Goal: Task Accomplishment & Management: Complete application form

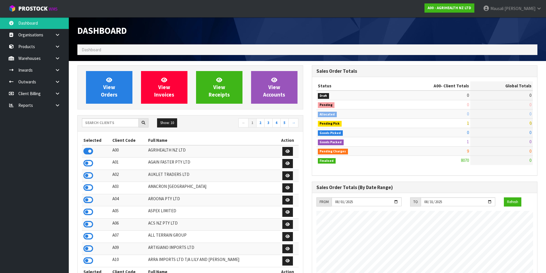
scroll to position [434, 234]
click at [114, 122] on input "text" at bounding box center [110, 122] width 57 height 9
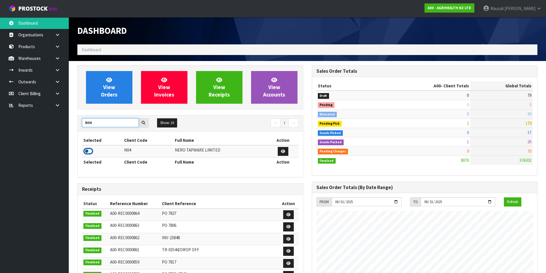
type input "N04"
click at [90, 150] on icon at bounding box center [88, 151] width 10 height 9
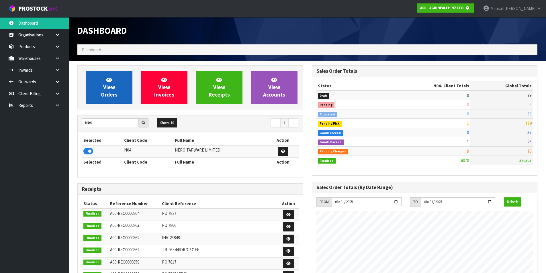
scroll to position [358, 234]
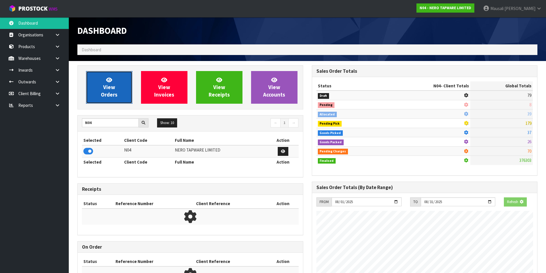
click at [106, 90] on span "View Orders" at bounding box center [109, 88] width 17 height 22
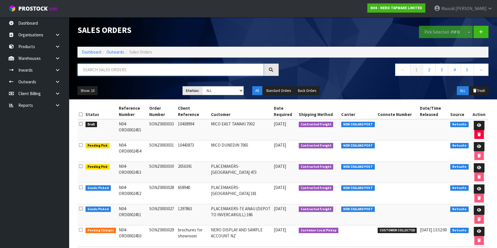
click at [112, 73] on input "text" at bounding box center [170, 70] width 186 height 12
type input "JOB-0407305"
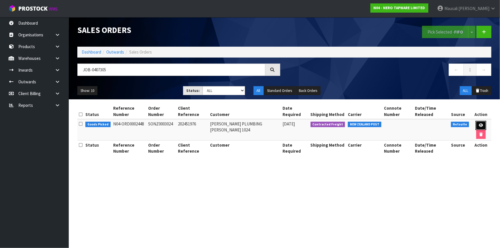
click at [476, 121] on link at bounding box center [481, 125] width 11 height 9
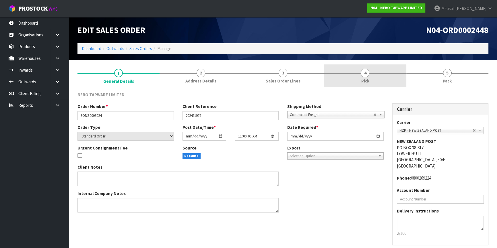
click at [366, 77] on span "4" at bounding box center [364, 73] width 9 height 9
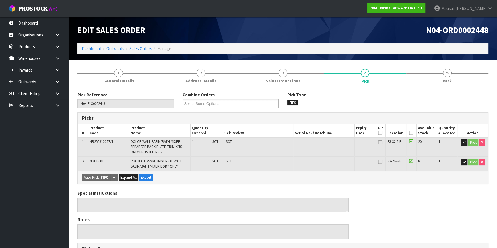
click at [410, 133] on icon at bounding box center [411, 133] width 4 height 0
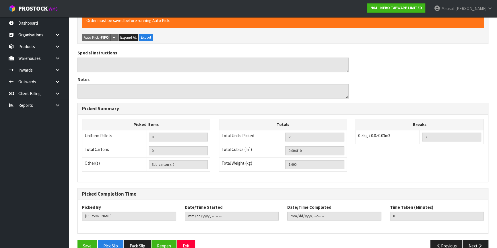
scroll to position [173, 0]
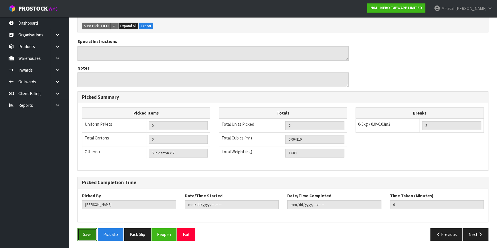
click at [83, 238] on button "Save" at bounding box center [86, 235] width 19 height 12
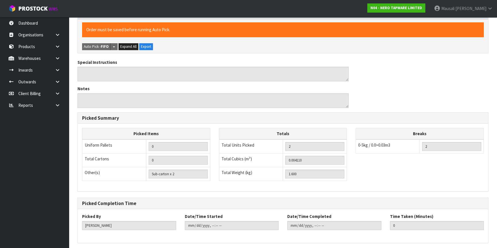
scroll to position [0, 0]
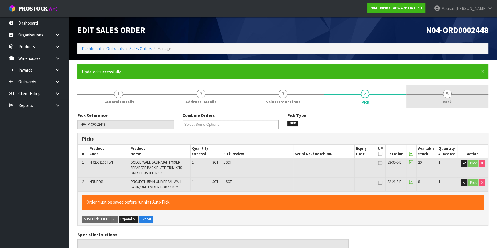
type input "[PERSON_NAME]"
type input "[DATE]T14:54:27"
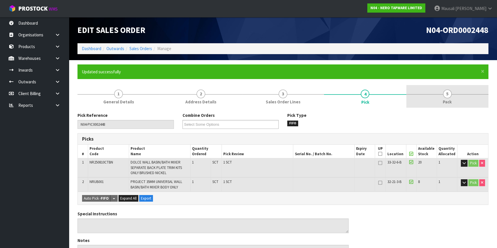
drag, startPoint x: 452, startPoint y: 102, endPoint x: 448, endPoint y: 99, distance: 5.0
click at [452, 100] on link "5 Pack" at bounding box center [447, 96] width 82 height 23
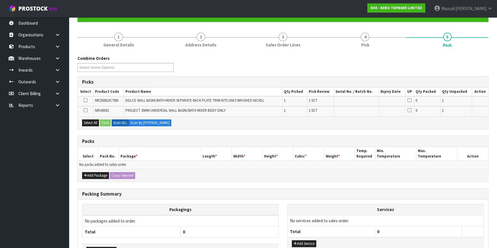
scroll to position [96, 0]
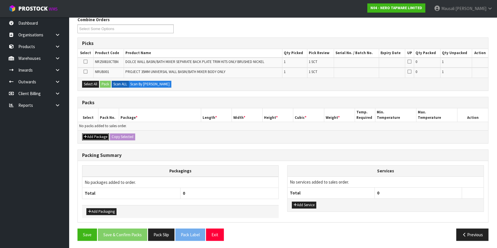
click at [97, 136] on button "Add Package" at bounding box center [95, 137] width 27 height 7
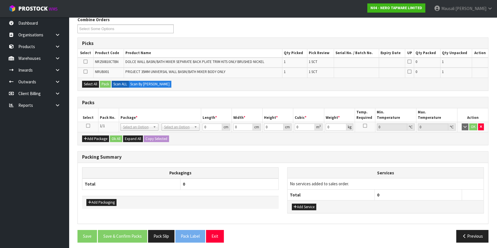
click at [89, 126] on icon at bounding box center [88, 126] width 4 height 0
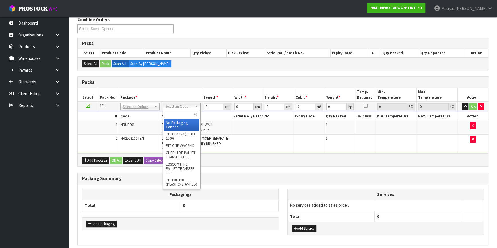
click at [173, 114] on input "text" at bounding box center [181, 114] width 35 height 7
type input "A4"
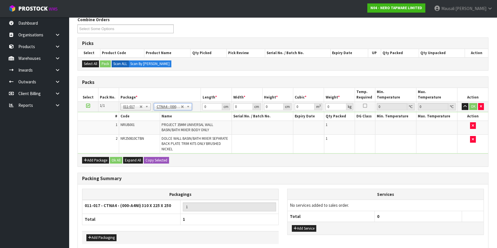
type input "31"
type input "22.5"
type input "25"
type input "0.017438"
type input "1.8"
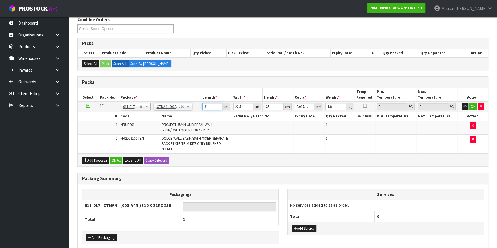
drag, startPoint x: 209, startPoint y: 107, endPoint x: 177, endPoint y: 115, distance: 32.9
click at [182, 115] on tbody "1/1 NONE 007-001 007-002 007-004 007-009 007-013 007-014 007-015 007-017 007-01…" at bounding box center [283, 128] width 410 height 52
type input "3"
type input "0.001687"
type input "33"
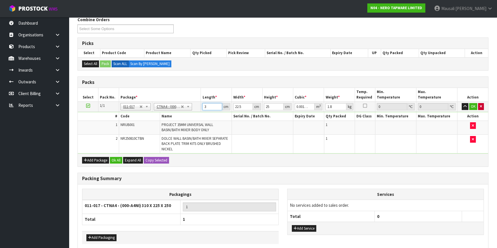
type input "0.018563"
type input "33"
type input "2"
type input "0.00165"
type input "24"
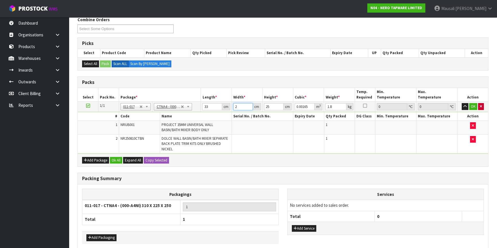
type input "0.0198"
type input "24"
type input "1"
type input "0.000792"
type input "14"
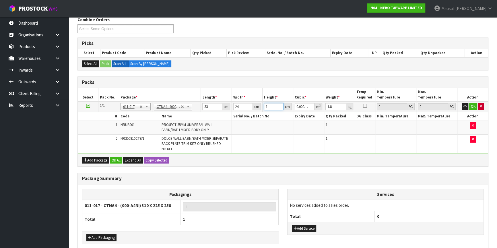
type input "0.011088"
type input "14"
type input "2"
click at [116, 157] on button "Ok All" at bounding box center [116, 160] width 12 height 7
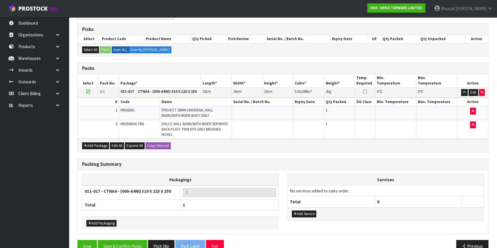
scroll to position [121, 0]
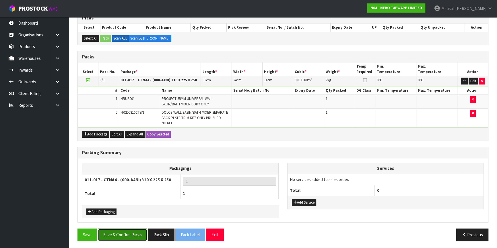
click at [126, 235] on button "Save & Confirm Packs" at bounding box center [122, 235] width 49 height 12
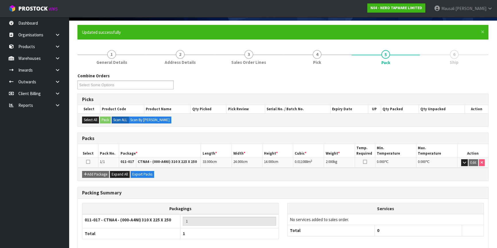
scroll to position [67, 0]
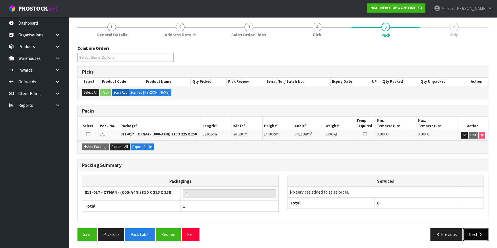
click at [480, 234] on icon "button" at bounding box center [479, 235] width 5 height 4
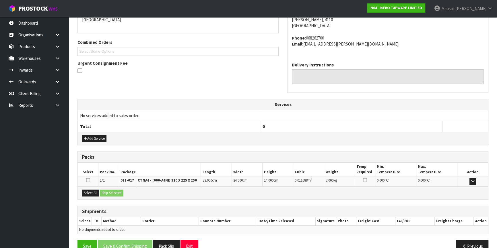
scroll to position [142, 0]
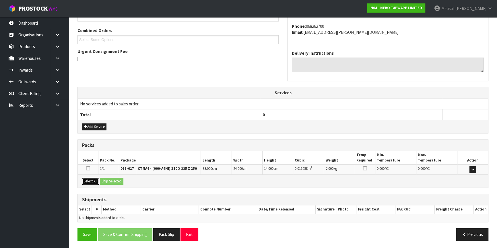
click at [83, 180] on button "Select All" at bounding box center [90, 181] width 17 height 7
click at [99, 181] on button "Select All" at bounding box center [90, 181] width 17 height 7
click at [117, 181] on button "Ship Selected" at bounding box center [112, 181] width 24 height 7
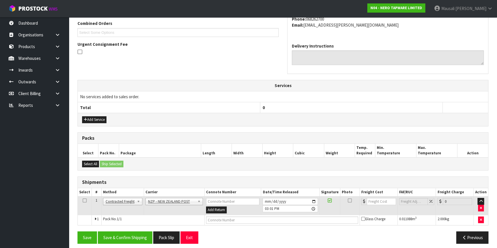
scroll to position [152, 0]
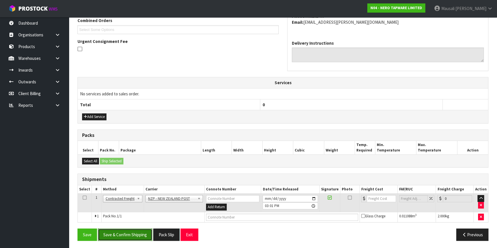
click at [136, 231] on button "Save & Confirm Shipping" at bounding box center [125, 235] width 54 height 12
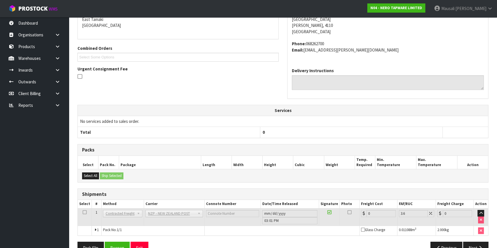
scroll to position [144, 0]
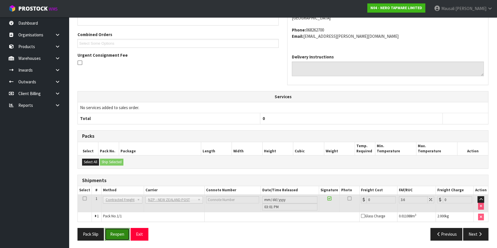
drag, startPoint x: 121, startPoint y: 232, endPoint x: 128, endPoint y: 229, distance: 7.5
click at [121, 232] on button "Reopen" at bounding box center [117, 234] width 25 height 12
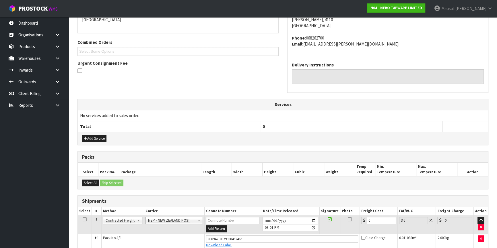
scroll to position [158, 0]
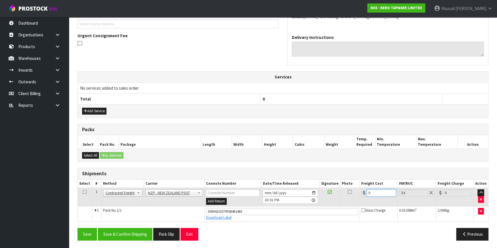
drag, startPoint x: 372, startPoint y: 192, endPoint x: 347, endPoint y: 201, distance: 25.8
click at [358, 202] on tr "1 Client Local Pickup Customer Local Pickup Company Freight Contracted Freight …" at bounding box center [283, 197] width 410 height 19
type input "8"
type input "8.29"
type input "8.4"
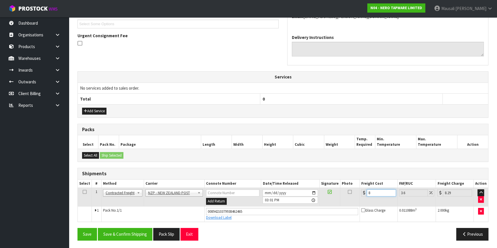
type input "8.7"
type input "8.45"
type input "8.75"
type input "8.45"
click at [126, 231] on button "Save & Confirm Shipping" at bounding box center [125, 234] width 54 height 12
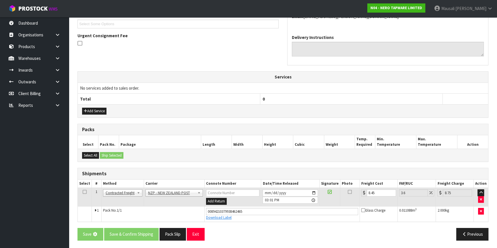
scroll to position [0, 0]
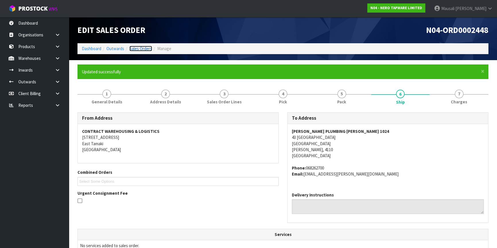
click at [137, 49] on link "Sales Orders" at bounding box center [140, 48] width 23 height 5
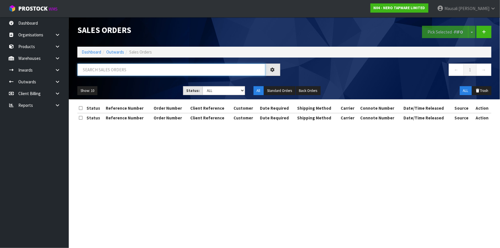
click at [100, 71] on input "text" at bounding box center [171, 70] width 188 height 12
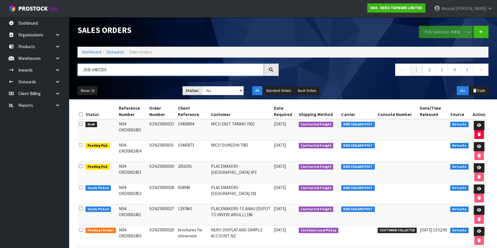
type input "JOB-0407250"
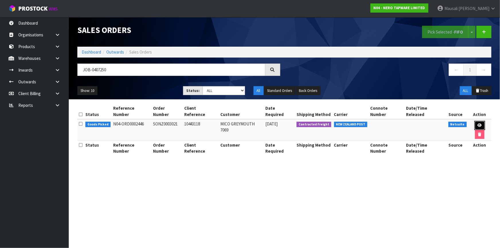
click at [475, 121] on link at bounding box center [480, 125] width 11 height 9
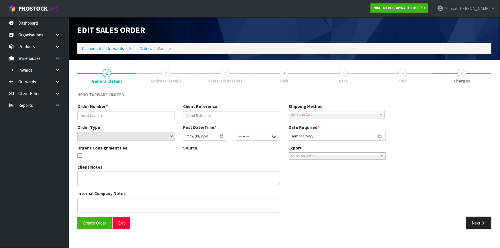
type input "SONZ0003021"
type input "10443118"
select select "number:0"
type input "[DATE]"
type input "09:00:12.000"
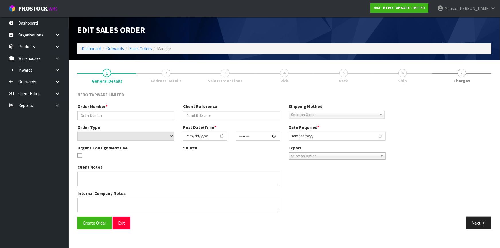
type input "[DATE]"
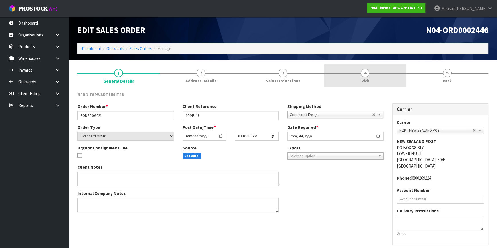
click at [376, 80] on link "4 Pick" at bounding box center [365, 76] width 82 height 23
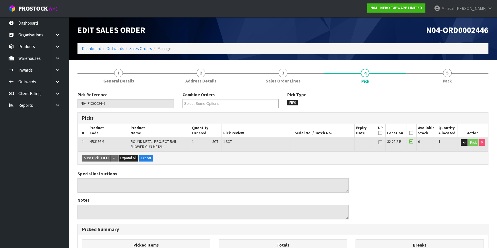
click at [410, 133] on icon at bounding box center [411, 133] width 4 height 0
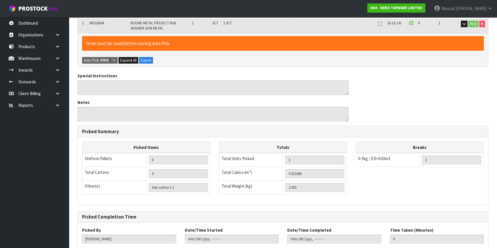
scroll to position [153, 0]
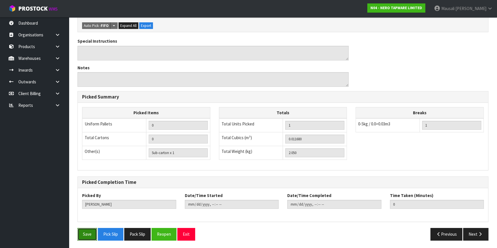
click at [86, 233] on button "Save" at bounding box center [86, 234] width 19 height 12
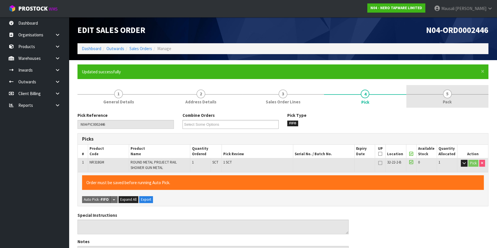
type input "Mausali Tito"
type input "2025-08-12T15:03:46"
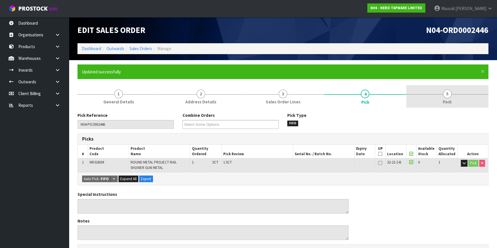
click at [457, 99] on link "5 Pack" at bounding box center [447, 96] width 82 height 23
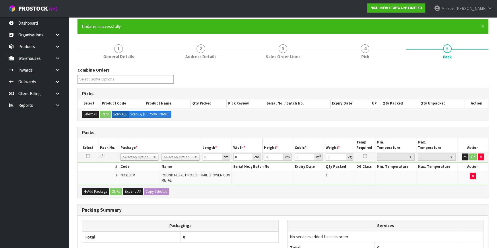
scroll to position [100, 0]
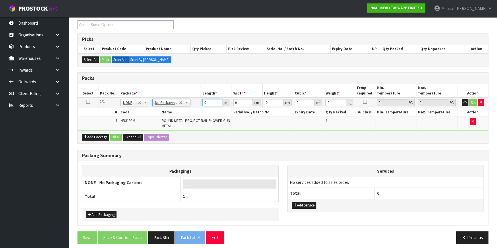
drag, startPoint x: 210, startPoint y: 104, endPoint x: 183, endPoint y: 118, distance: 30.3
click at [185, 117] on tbody "1/1 NONE 007-001 007-002 007-004 007-009 007-013 007-014 007-015 007-017 007-01…" at bounding box center [283, 114] width 410 height 33
type input "73"
type input "16"
type input "1"
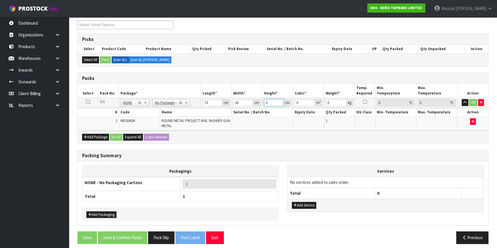
type input "0.001168"
type input "10"
type input "0.01168"
type input "10"
type input "3"
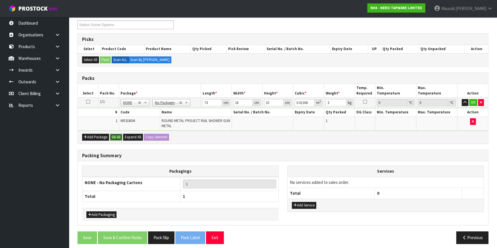
click at [112, 134] on button "Ok All" at bounding box center [116, 137] width 12 height 7
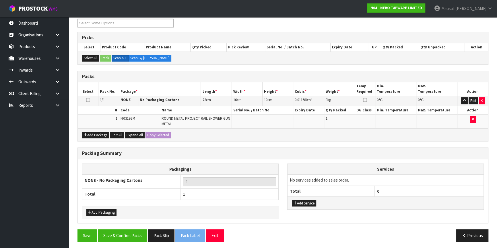
scroll to position [102, 0]
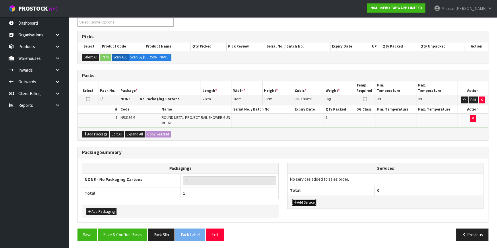
click at [304, 200] on button "Add Service" at bounding box center [304, 202] width 24 height 7
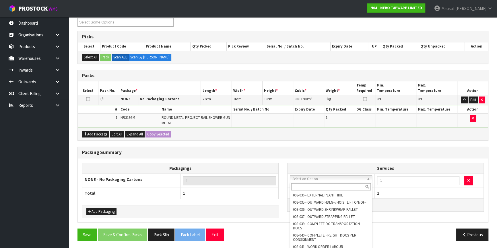
click at [305, 189] on input "text" at bounding box center [330, 187] width 79 height 7
type input "044"
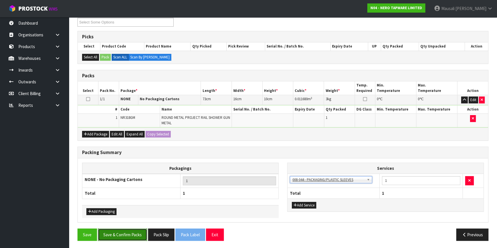
click at [126, 234] on button "Save & Confirm Packs" at bounding box center [122, 235] width 49 height 12
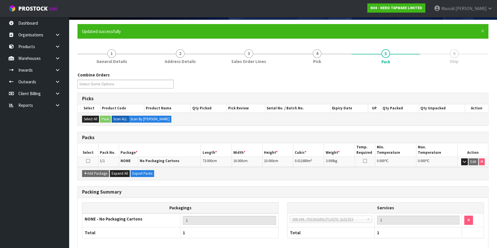
scroll to position [67, 0]
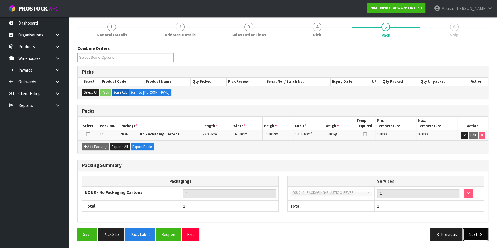
click at [476, 232] on button "Next" at bounding box center [475, 235] width 25 height 12
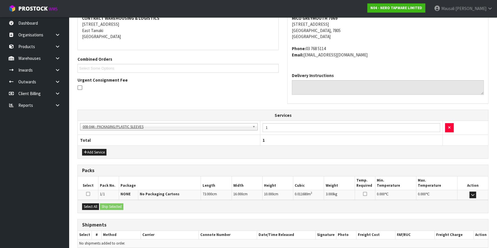
scroll to position [139, 0]
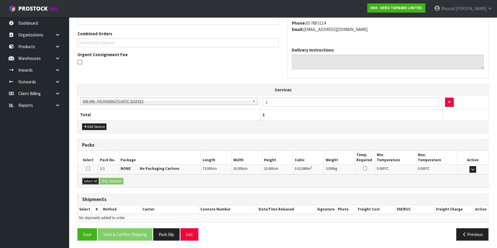
click at [95, 180] on button "Select All" at bounding box center [90, 181] width 17 height 7
click at [112, 178] on button "Ship Selected" at bounding box center [112, 181] width 24 height 7
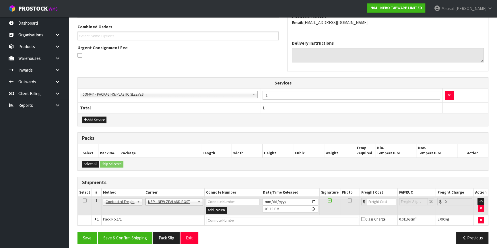
scroll to position [149, 0]
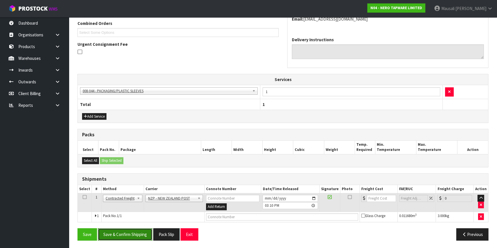
click at [126, 237] on button "Save & Confirm Shipping" at bounding box center [125, 235] width 54 height 12
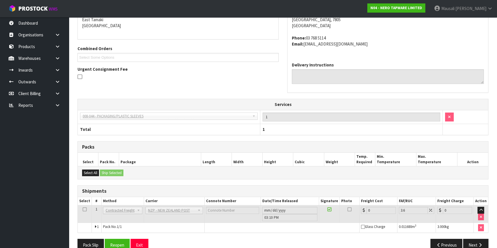
scroll to position [141, 0]
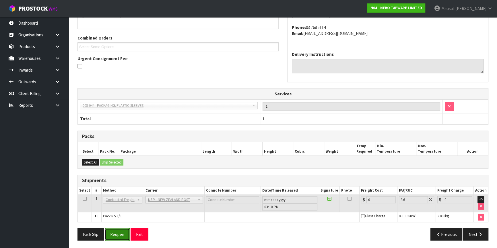
click at [112, 229] on button "Reopen" at bounding box center [117, 235] width 25 height 12
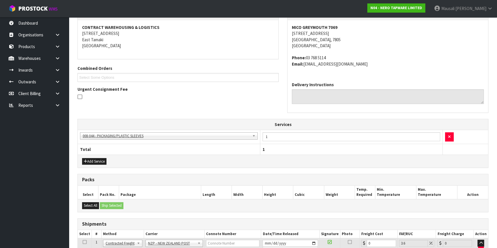
scroll to position [154, 0]
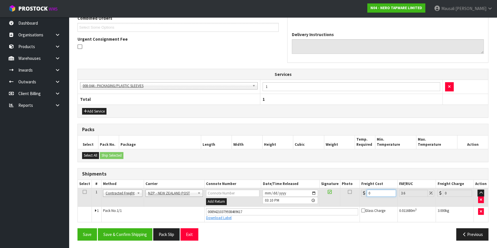
drag, startPoint x: 374, startPoint y: 194, endPoint x: 362, endPoint y: 198, distance: 11.8
click at [362, 198] on td "0" at bounding box center [379, 197] width 38 height 19
type input "1"
type input "1.04"
type input "11"
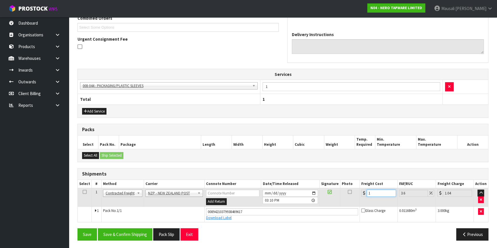
type input "11.4"
type input "11.6"
type input "12.02"
type input "11.61"
type input "12.03"
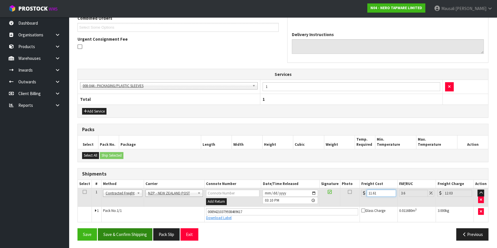
type input "11.61"
click at [120, 235] on button "Save & Confirm Shipping" at bounding box center [125, 235] width 54 height 12
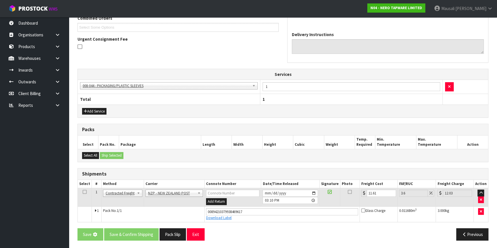
scroll to position [0, 0]
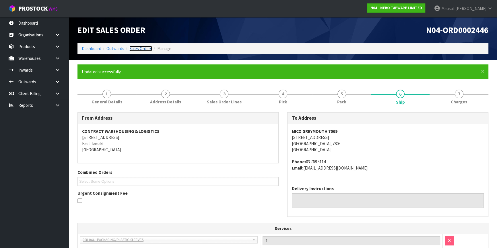
click at [136, 48] on link "Sales Orders" at bounding box center [140, 48] width 23 height 5
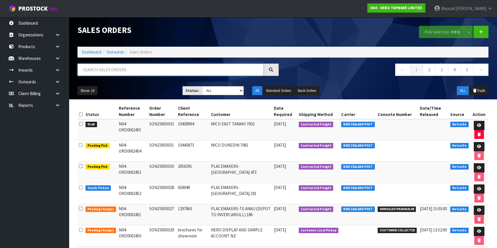
click at [98, 69] on input "text" at bounding box center [170, 70] width 186 height 12
type input "JOB-0407312"
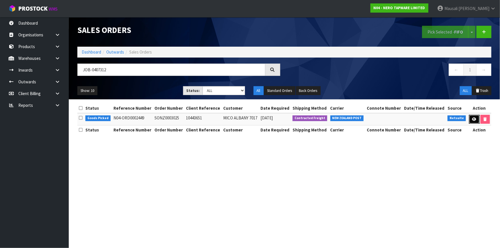
click at [474, 117] on link at bounding box center [474, 119] width 11 height 9
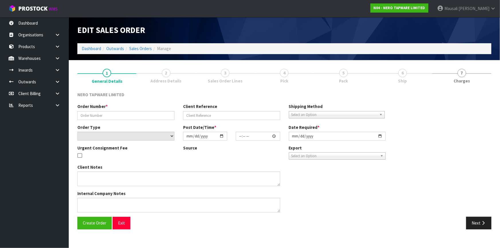
type input "SONZ0003025"
type input "10443651"
select select "number:0"
type input "[DATE]"
type input "11:15:07.000"
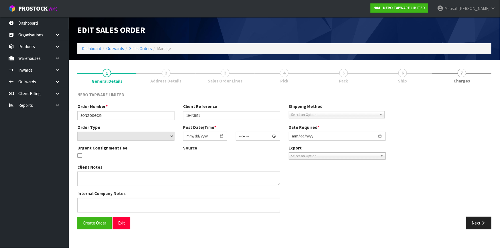
type input "[DATE]"
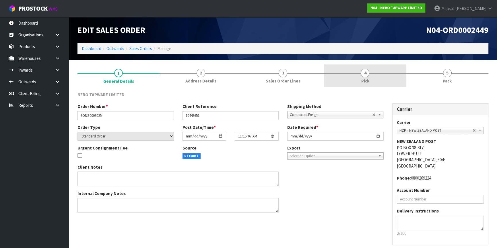
click at [382, 75] on link "4 Pick" at bounding box center [365, 76] width 82 height 23
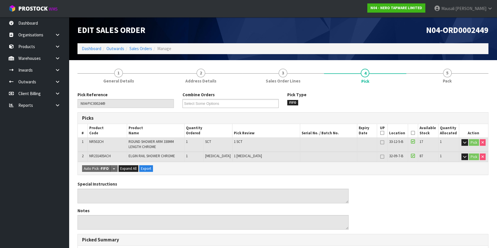
click at [411, 133] on icon at bounding box center [413, 133] width 4 height 0
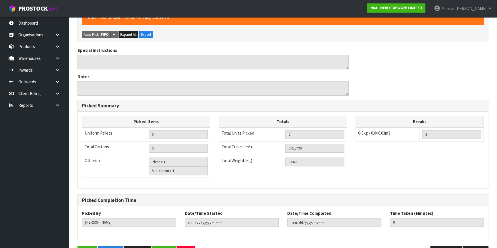
scroll to position [172, 0]
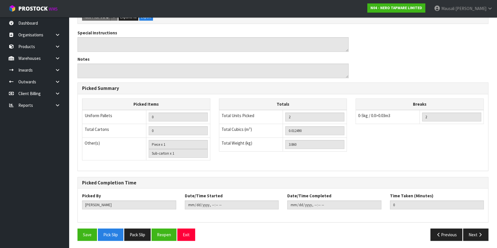
click at [75, 233] on div "Save Pick Slip Pack Slip Reopen Exit" at bounding box center [178, 235] width 210 height 12
click at [81, 231] on button "Save" at bounding box center [86, 235] width 19 height 12
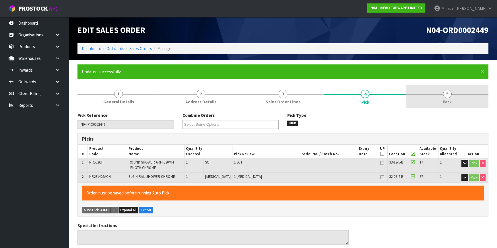
click at [456, 102] on link "5 Pack" at bounding box center [447, 96] width 82 height 23
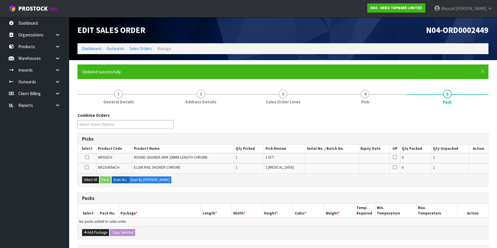
scroll to position [96, 0]
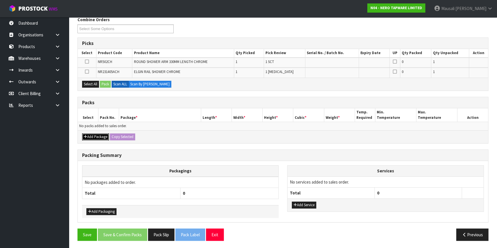
click at [101, 136] on button "Add Package" at bounding box center [95, 137] width 27 height 7
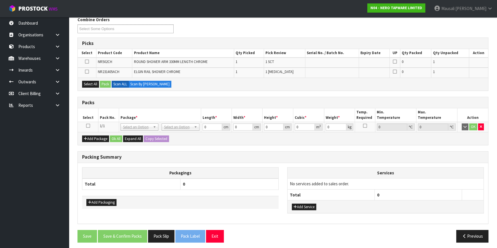
click at [89, 126] on icon at bounding box center [88, 126] width 4 height 0
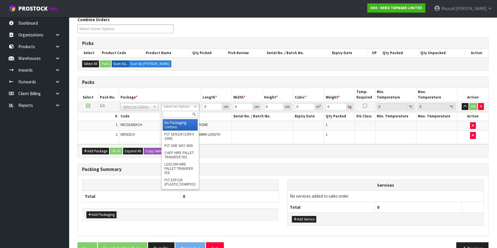
click at [179, 115] on input "text" at bounding box center [180, 114] width 35 height 7
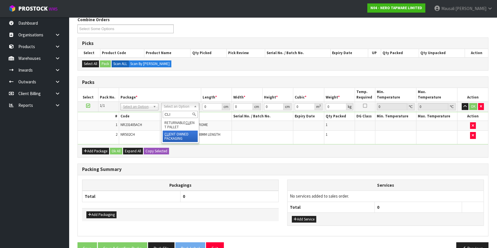
type input "CLI"
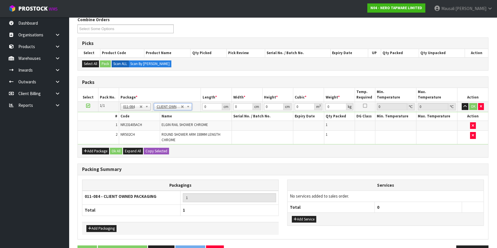
type input "3.86"
drag, startPoint x: 209, startPoint y: 107, endPoint x: 192, endPoint y: 109, distance: 17.3
click at [197, 112] on tbody "1/1 NONE 007-001 007-002 007-004 007-009 007-013 007-014 007-015 007-017 007-01…" at bounding box center [283, 123] width 410 height 43
type input "95"
type input "16"
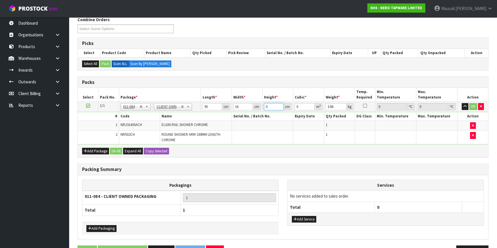
type input "2"
type input "0.00304"
type input "22"
type input "0.03344"
type input "22"
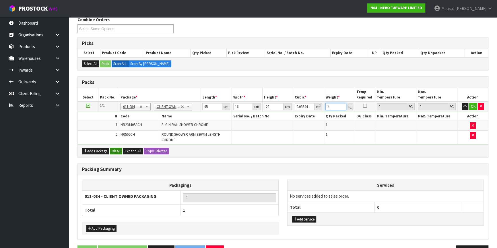
type input "4"
click at [112, 149] on button "Ok All" at bounding box center [116, 151] width 12 height 7
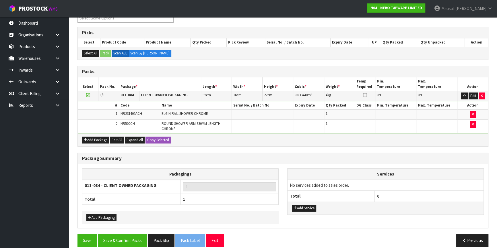
scroll to position [112, 0]
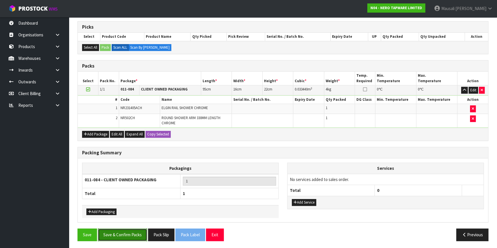
click at [124, 233] on button "Save & Confirm Packs" at bounding box center [122, 235] width 49 height 12
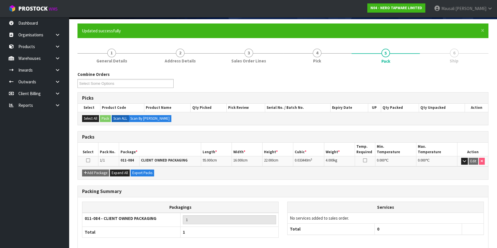
scroll to position [67, 0]
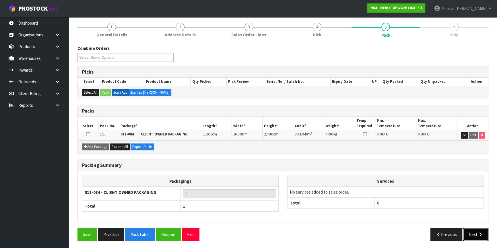
click at [470, 229] on button "Next" at bounding box center [475, 235] width 25 height 12
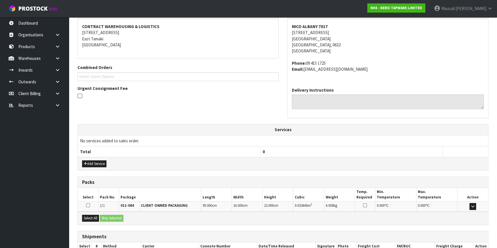
scroll to position [142, 0]
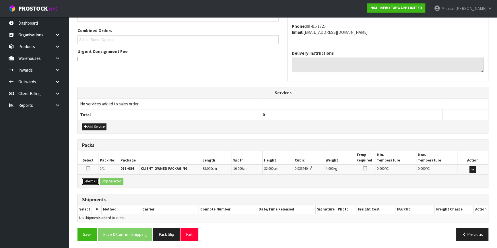
click at [94, 181] on button "Select All" at bounding box center [90, 181] width 17 height 7
click at [110, 179] on button "Ship Selected" at bounding box center [112, 181] width 24 height 7
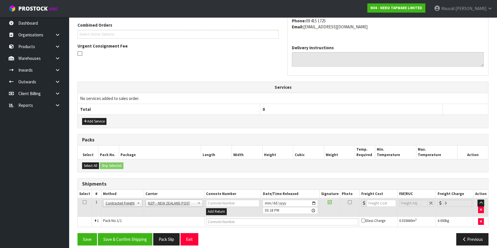
scroll to position [152, 0]
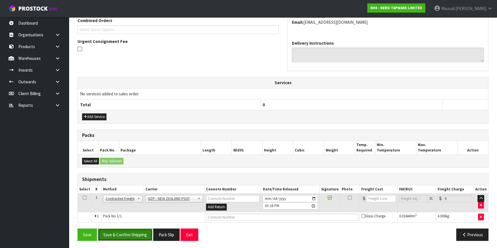
click at [132, 233] on button "Save & Confirm Shipping" at bounding box center [125, 235] width 54 height 12
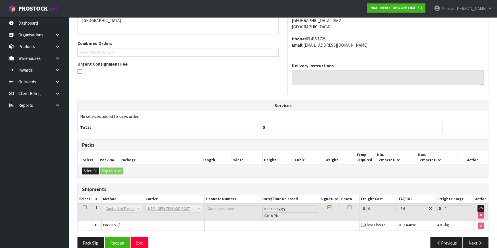
scroll to position [144, 0]
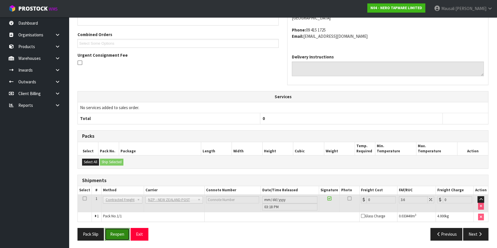
click at [115, 235] on button "Reopen" at bounding box center [117, 234] width 25 height 12
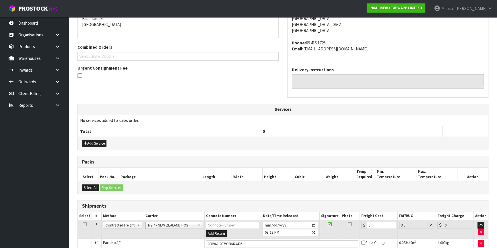
scroll to position [158, 0]
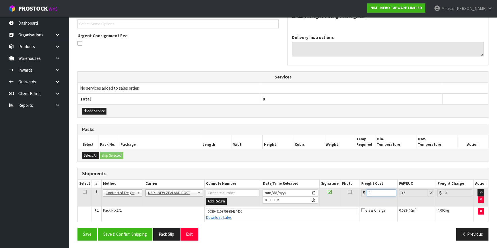
drag, startPoint x: 377, startPoint y: 192, endPoint x: 359, endPoint y: 200, distance: 20.3
click at [359, 200] on tr "1 Client Local Pickup Customer Local Pickup Company Freight Contracted Freight …" at bounding box center [283, 197] width 410 height 19
type input "4"
type input "4.14"
type input "4.3"
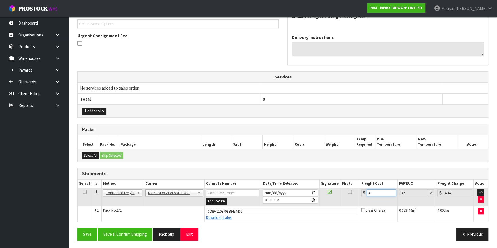
type input "4.45"
type input "4.33"
type input "4.49"
type input "4.33"
click at [134, 234] on button "Save & Confirm Shipping" at bounding box center [125, 234] width 54 height 12
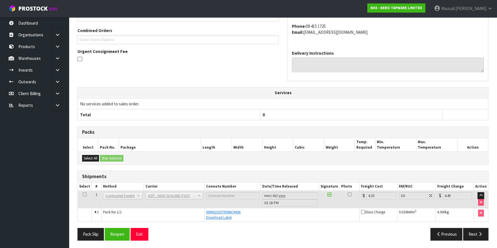
scroll to position [11, 0]
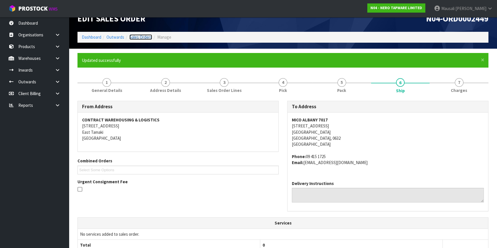
click at [135, 35] on link "Sales Orders" at bounding box center [140, 36] width 23 height 5
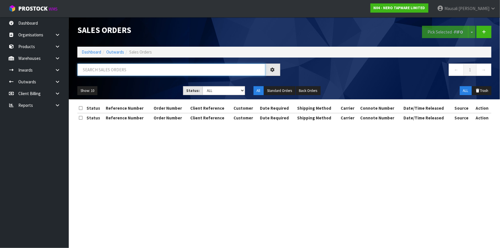
click at [91, 73] on input "text" at bounding box center [171, 70] width 188 height 12
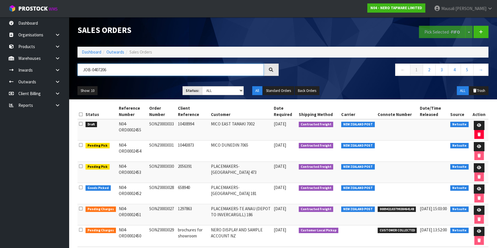
type input "JOB-0407206"
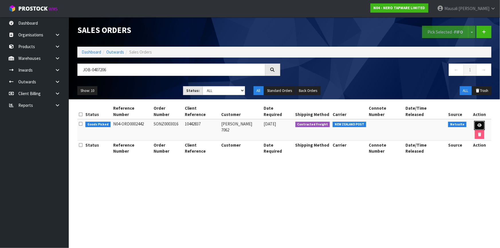
click at [478, 124] on icon at bounding box center [480, 126] width 4 height 4
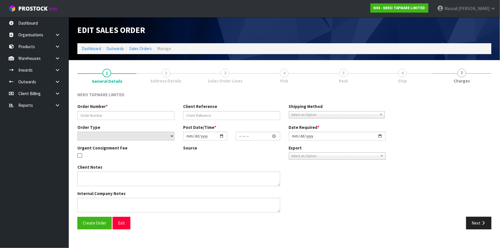
type input "SONZ0003016"
type input "10442837"
select select "number:0"
type input "[DATE]"
type input "16:15:08.000"
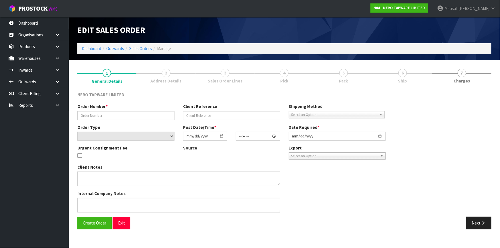
type input "[DATE]"
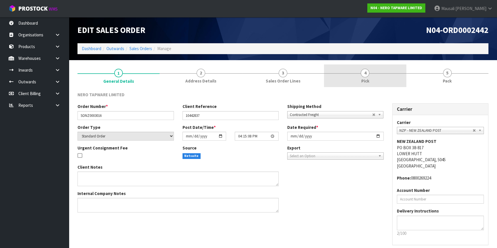
click at [367, 81] on span "Pick" at bounding box center [365, 81] width 8 height 6
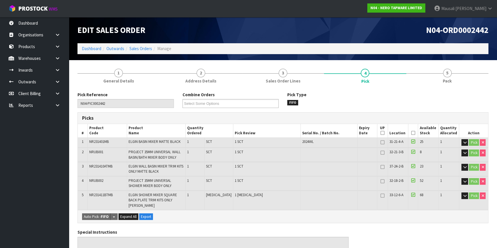
click at [412, 133] on icon at bounding box center [413, 133] width 4 height 0
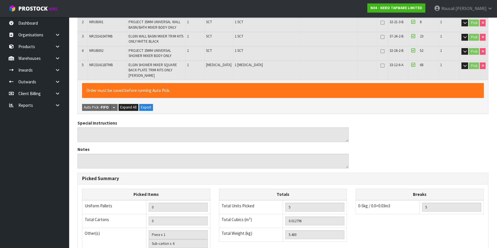
scroll to position [215, 0]
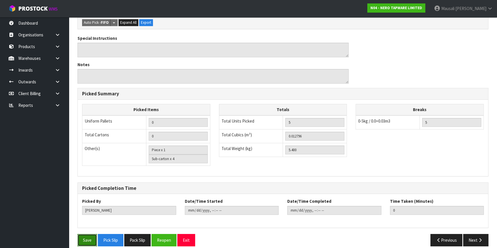
click at [84, 234] on button "Save" at bounding box center [86, 240] width 19 height 12
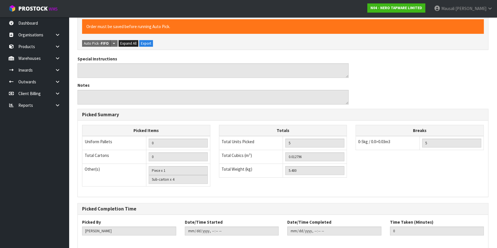
scroll to position [0, 0]
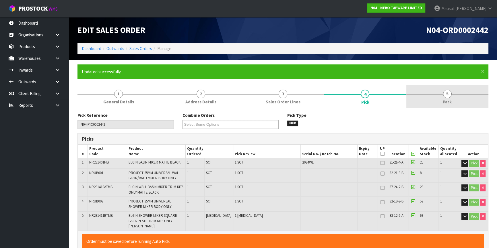
type input "Mausali Tito"
type input "2025-08-12T15:20:16"
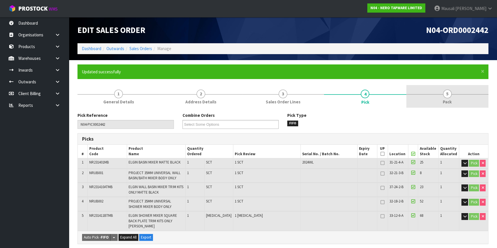
click at [447, 97] on span "5" at bounding box center [447, 94] width 9 height 9
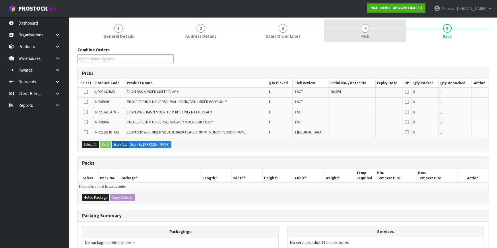
scroll to position [126, 0]
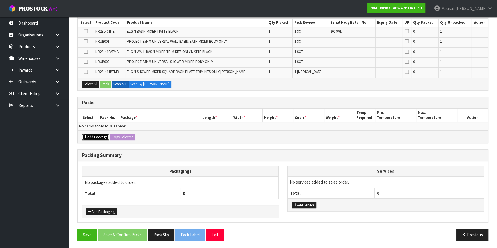
click at [100, 136] on button "Add Package" at bounding box center [95, 137] width 27 height 7
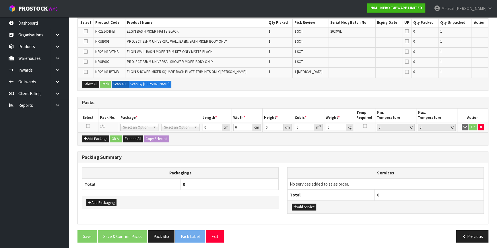
click at [89, 126] on icon at bounding box center [88, 126] width 4 height 0
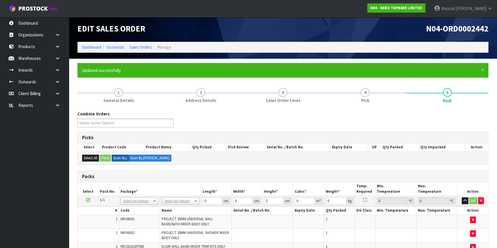
scroll to position [130, 0]
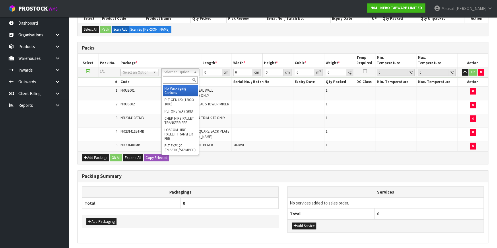
click at [178, 82] on input "text" at bounding box center [180, 80] width 35 height 7
type input "OC"
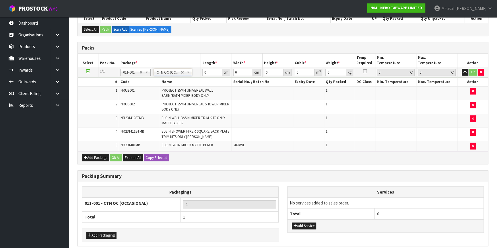
type input "5.4"
drag, startPoint x: 209, startPoint y: 72, endPoint x: 179, endPoint y: 83, distance: 32.1
click at [186, 81] on tbody "1/1 NONE 007-001 007-002 007-004 007-009 007-013 007-014 007-015 007-017 007-01…" at bounding box center [283, 109] width 410 height 84
type input "33"
type input "29"
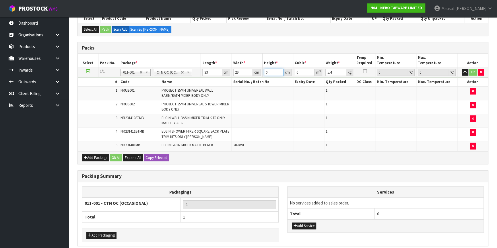
type input "2"
type input "0.001914"
type input "26"
type input "0.024882"
type input "26"
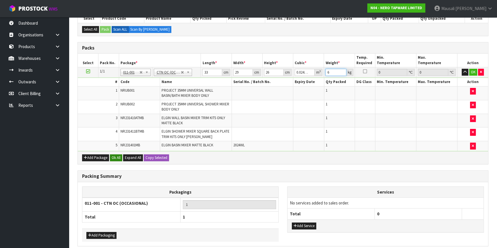
type input "6"
click at [115, 158] on button "Ok All" at bounding box center [116, 158] width 12 height 7
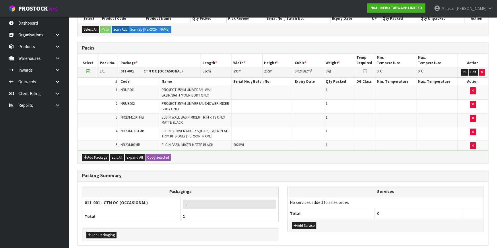
scroll to position [153, 0]
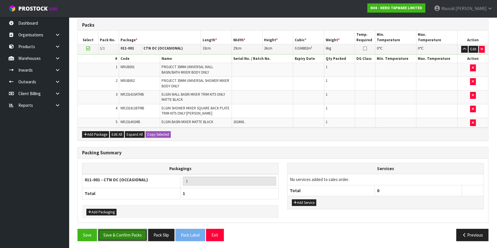
drag, startPoint x: 135, startPoint y: 235, endPoint x: 183, endPoint y: 224, distance: 49.2
click at [135, 235] on button "Save & Confirm Packs" at bounding box center [122, 235] width 49 height 12
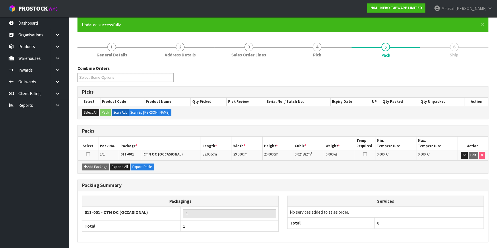
scroll to position [67, 0]
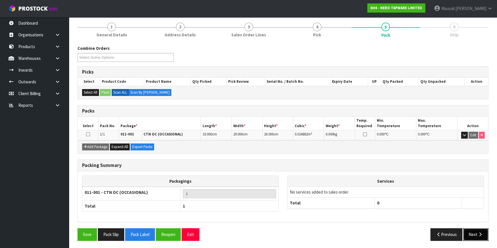
click at [476, 233] on button "Next" at bounding box center [475, 235] width 25 height 12
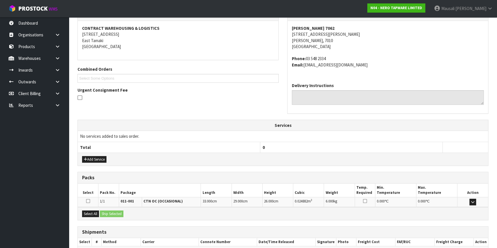
scroll to position [136, 0]
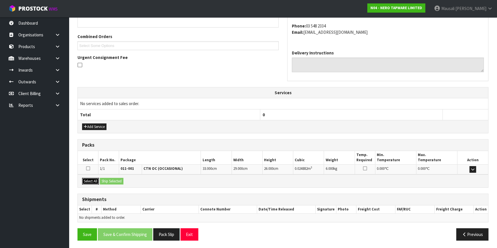
click at [85, 180] on button "Select All" at bounding box center [90, 181] width 17 height 7
click at [105, 180] on button "Ship Selected" at bounding box center [112, 181] width 24 height 7
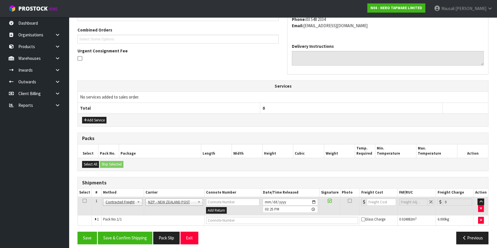
scroll to position [146, 0]
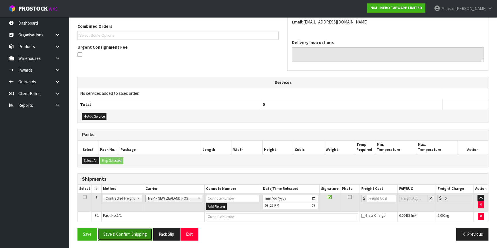
click at [126, 232] on button "Save & Confirm Shipping" at bounding box center [125, 234] width 54 height 12
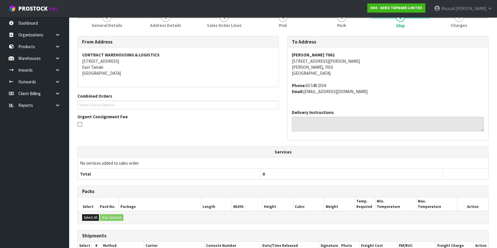
scroll to position [138, 0]
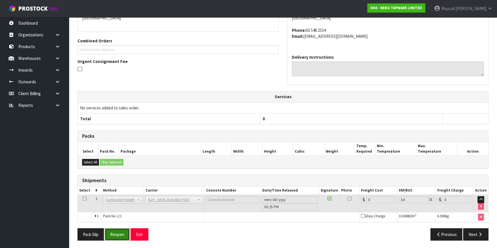
click at [118, 237] on button "Reopen" at bounding box center [117, 235] width 25 height 12
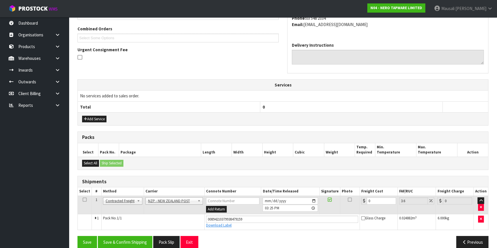
scroll to position [151, 0]
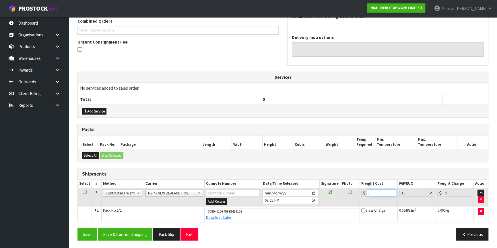
drag, startPoint x: 372, startPoint y: 191, endPoint x: 354, endPoint y: 197, distance: 19.6
click at [357, 197] on tr "1 Client Local Pickup Customer Local Pickup Company Freight Contracted Freight …" at bounding box center [283, 197] width 410 height 19
type input "1"
type input "1.04"
type input "11"
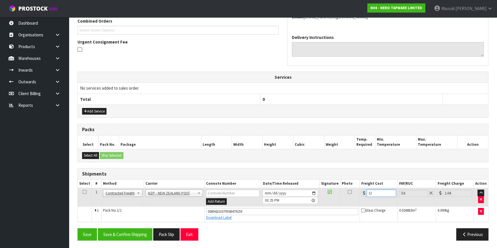
type input "11.4"
type input "11.6"
type input "12.02"
type input "11.61"
type input "12.03"
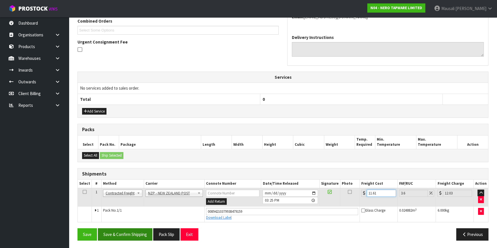
type input "11.61"
click at [107, 235] on button "Save & Confirm Shipping" at bounding box center [125, 235] width 54 height 12
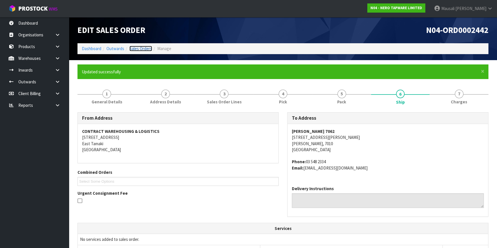
click at [134, 50] on link "Sales Orders" at bounding box center [140, 48] width 23 height 5
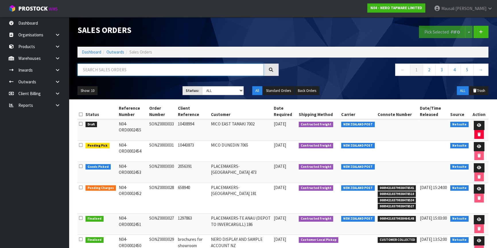
click at [84, 68] on input "text" at bounding box center [170, 70] width 186 height 12
type input "JOB-0407247"
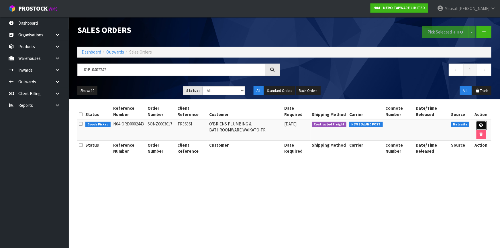
click at [483, 123] on link at bounding box center [481, 125] width 11 height 9
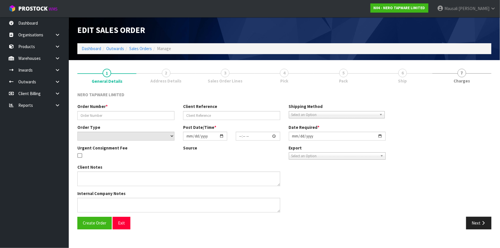
type input "SONZ0003017"
type input "TR36361"
select select "number:0"
type input "[DATE]"
type input "09:00:06.000"
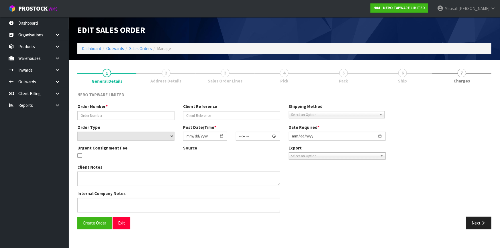
type input "[DATE]"
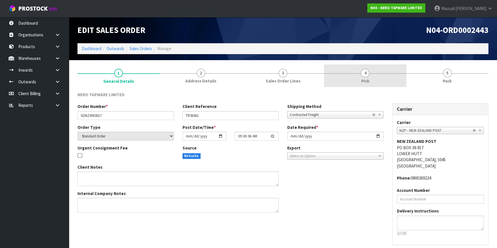
click at [340, 79] on link "4 Pick" at bounding box center [365, 76] width 82 height 23
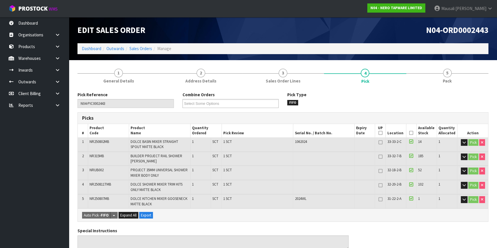
drag, startPoint x: 412, startPoint y: 133, endPoint x: 352, endPoint y: 167, distance: 68.6
click at [411, 133] on icon at bounding box center [411, 133] width 4 height 0
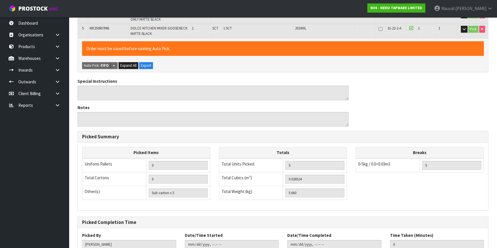
scroll to position [210, 0]
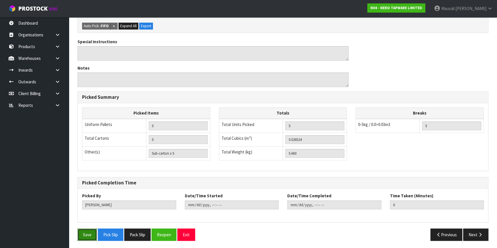
click at [91, 233] on button "Save" at bounding box center [86, 235] width 19 height 12
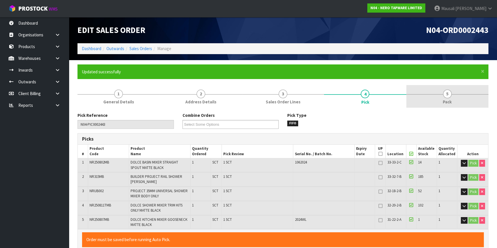
type input "Mausali Tito"
type input "2025-08-12T15:27:54"
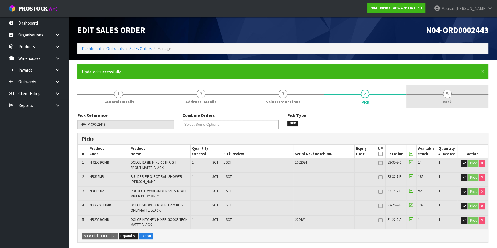
click at [449, 99] on span "Pack" at bounding box center [446, 102] width 9 height 6
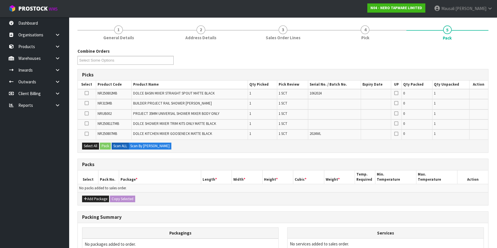
scroll to position [104, 0]
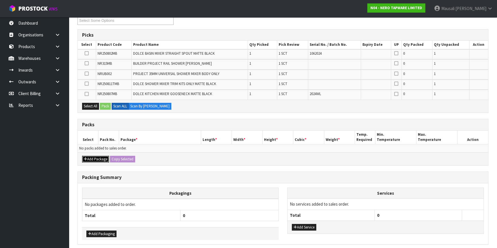
click at [89, 159] on button "Add Package" at bounding box center [95, 159] width 27 height 7
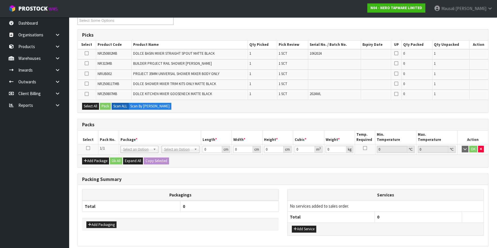
click at [88, 148] on icon at bounding box center [88, 148] width 4 height 0
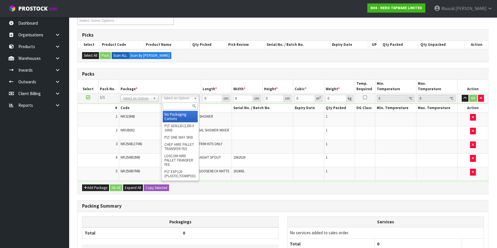
click at [175, 108] on input "text" at bounding box center [180, 106] width 35 height 7
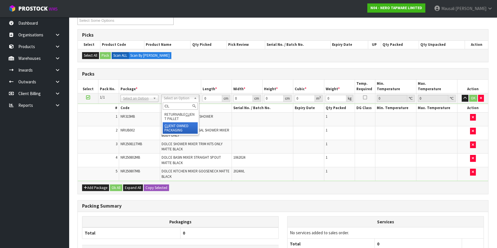
type input "CL"
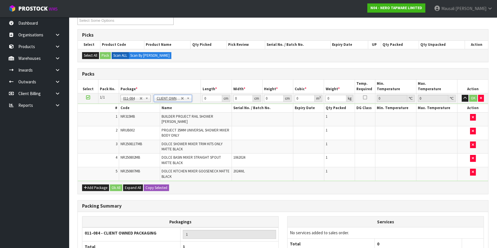
type input "5.66"
drag, startPoint x: 210, startPoint y: 98, endPoint x: 192, endPoint y: 100, distance: 17.9
click at [195, 101] on tr "1/1 NONE 007-001 007-002 007-004 007-009 007-013 007-014 007-015 007-017 007-01…" at bounding box center [283, 98] width 410 height 10
type input "74"
type input "50"
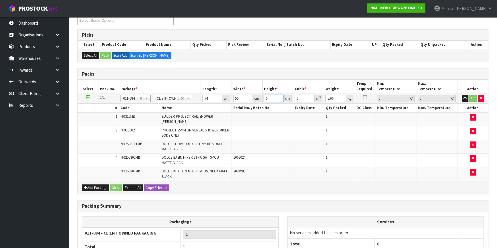
type input "1"
type input "0.0037"
type input "12"
type input "0.0444"
type input "12"
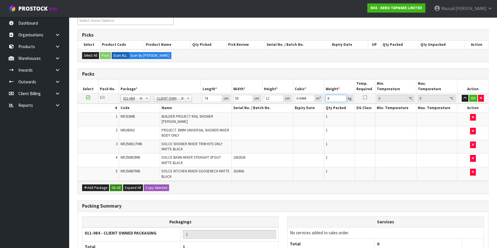
type input "8"
click at [120, 188] on button "Ok All" at bounding box center [116, 188] width 12 height 7
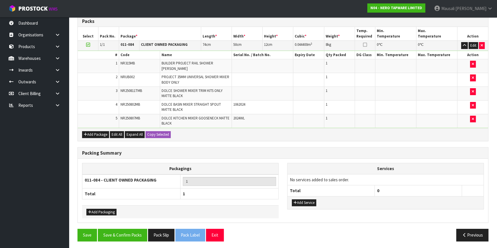
scroll to position [157, 0]
click at [131, 230] on button "Save & Confirm Packs" at bounding box center [122, 235] width 49 height 12
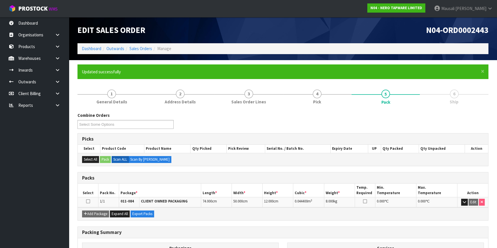
scroll to position [67, 0]
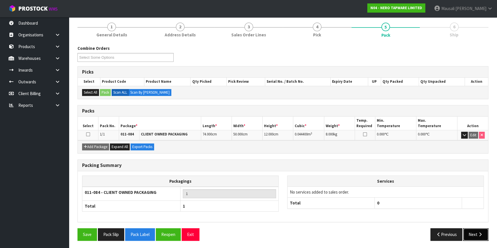
click at [475, 234] on button "Next" at bounding box center [475, 235] width 25 height 12
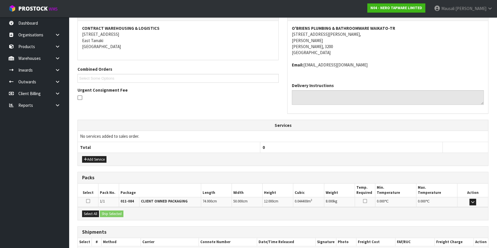
scroll to position [136, 0]
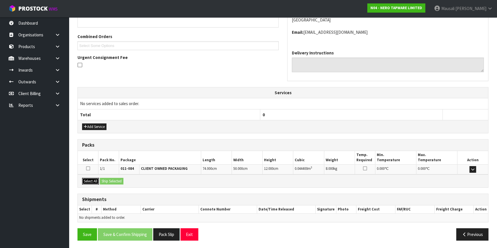
click at [87, 180] on button "Select All" at bounding box center [90, 181] width 17 height 7
click at [103, 178] on button "Ship Selected" at bounding box center [112, 181] width 24 height 7
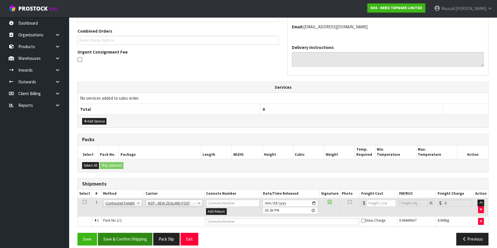
scroll to position [146, 0]
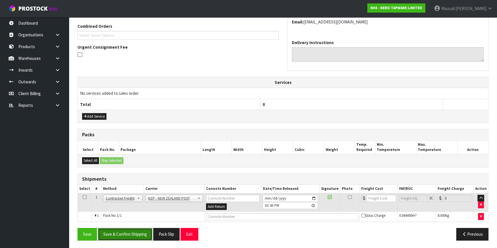
click at [132, 232] on button "Save & Confirm Shipping" at bounding box center [125, 234] width 54 height 12
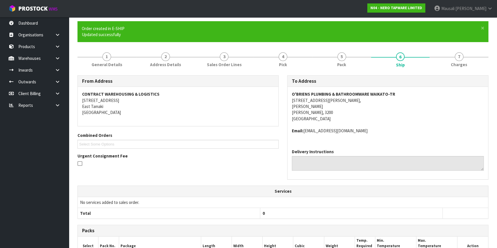
scroll to position [138, 0]
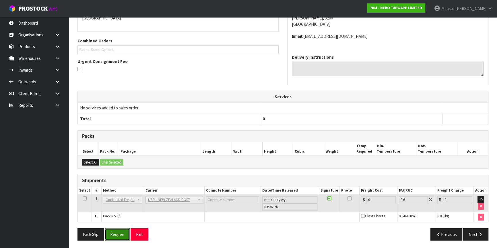
click at [111, 232] on button "Reopen" at bounding box center [117, 235] width 25 height 12
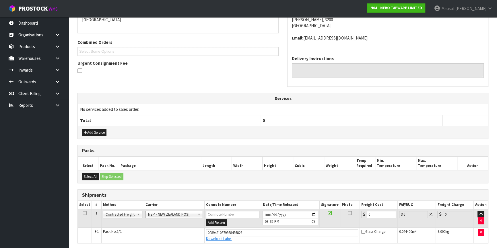
scroll to position [151, 0]
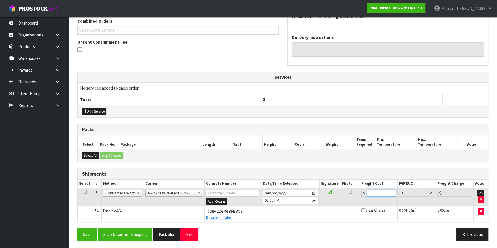
drag, startPoint x: 374, startPoint y: 194, endPoint x: 365, endPoint y: 198, distance: 9.8
click at [365, 198] on td "0" at bounding box center [379, 197] width 38 height 19
type input "7"
type input "7.25"
type input "7.3"
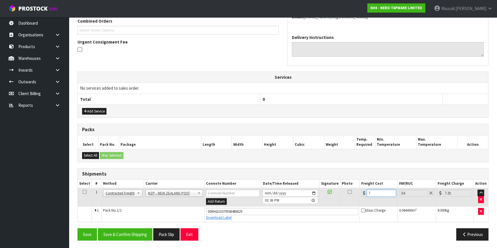
type input "7.56"
type input "7.31"
type input "7.57"
type input "7.31"
click at [128, 233] on button "Save & Confirm Shipping" at bounding box center [125, 235] width 54 height 12
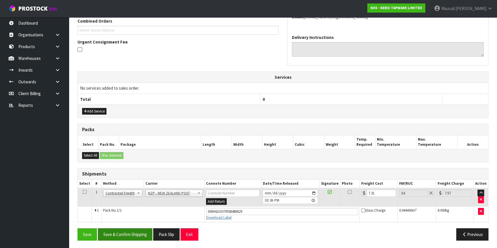
scroll to position [0, 0]
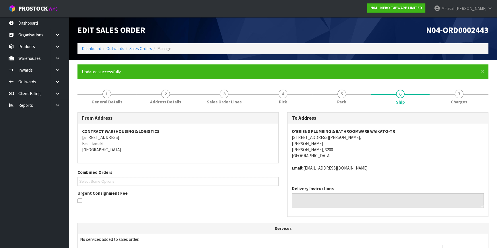
click at [138, 46] on li "Sales Orders" at bounding box center [138, 49] width 28 height 6
click at [145, 49] on link "Sales Orders" at bounding box center [140, 48] width 23 height 5
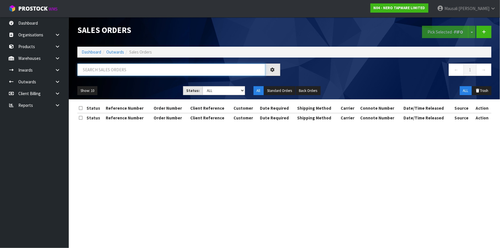
click at [99, 72] on input "text" at bounding box center [171, 70] width 188 height 12
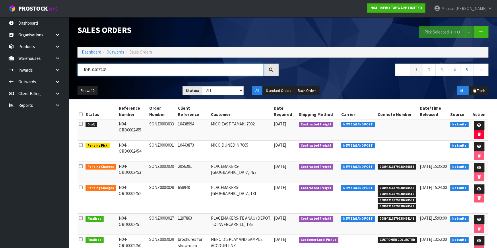
type input "JOB-0407248"
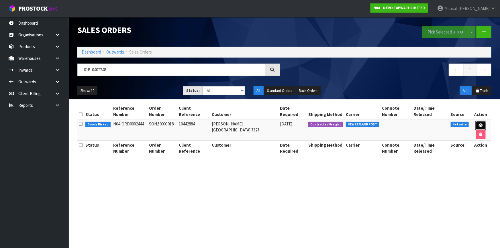
click at [476, 121] on link at bounding box center [481, 125] width 11 height 9
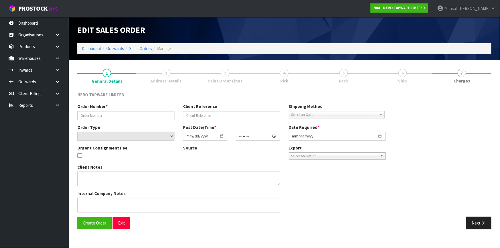
type input "SONZ0003018"
type input "10442884"
select select "number:0"
type input "[DATE]"
type input "09:00:09.000"
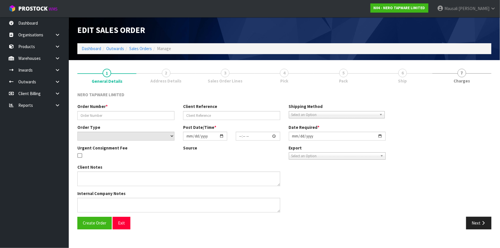
type input "[DATE]"
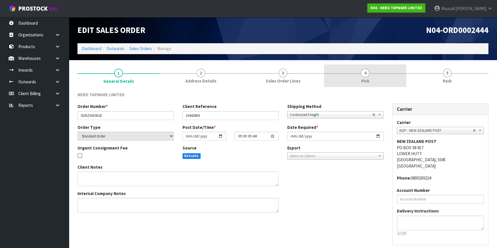
click at [389, 75] on link "4 Pick" at bounding box center [365, 76] width 82 height 23
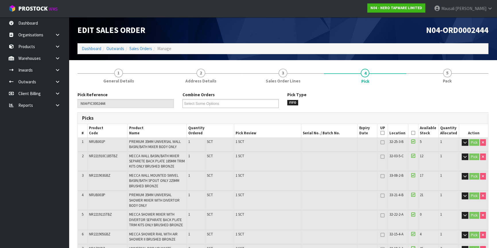
click at [411, 133] on icon at bounding box center [413, 133] width 4 height 0
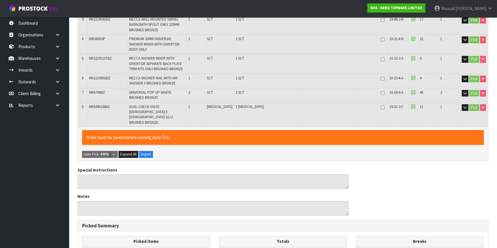
scroll to position [278, 0]
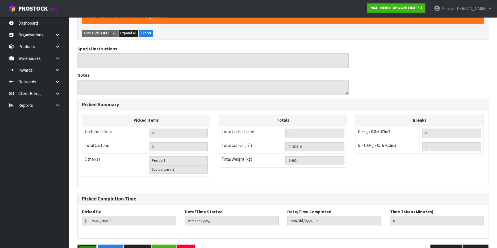
click at [91, 245] on button "Save" at bounding box center [86, 251] width 19 height 12
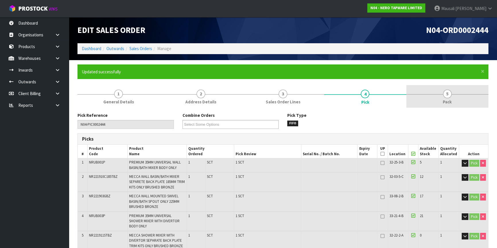
type input "Mausali Tito"
type input "2025-08-12T15:38:17"
click at [443, 98] on link "5 Pack" at bounding box center [447, 96] width 82 height 23
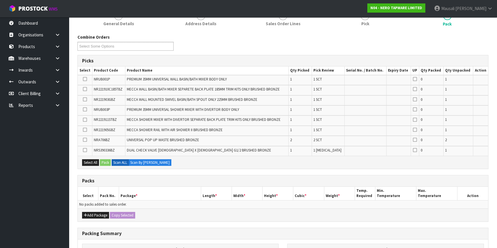
scroll to position [130, 0]
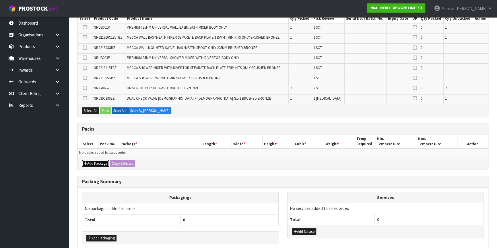
click at [100, 162] on button "Add Package" at bounding box center [95, 163] width 27 height 7
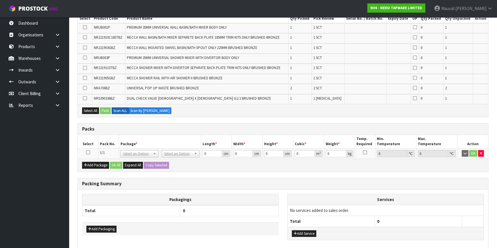
click at [87, 153] on icon at bounding box center [88, 153] width 4 height 0
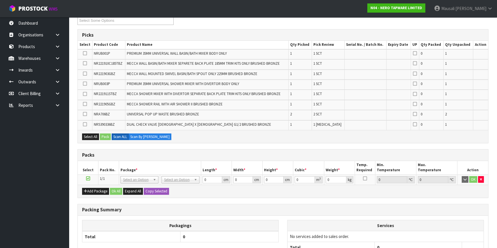
scroll to position [158, 0]
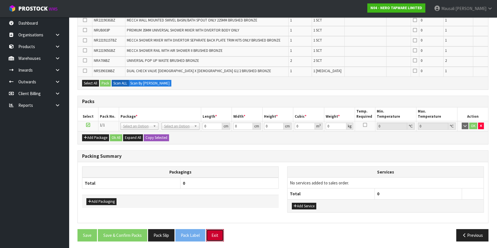
click at [216, 238] on button "Exit" at bounding box center [215, 235] width 18 height 12
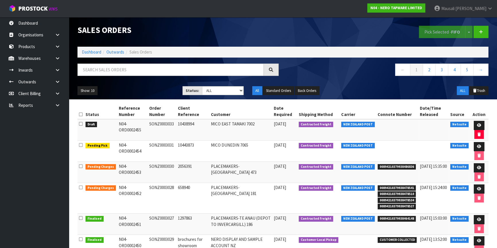
click at [108, 61] on div "Sales Orders Pick Selected - FIFO Split button! FIFO - First In First Out FEFO …" at bounding box center [282, 58] width 419 height 82
click at [102, 74] on input "text" at bounding box center [170, 70] width 186 height 12
type input "JOB-0407199"
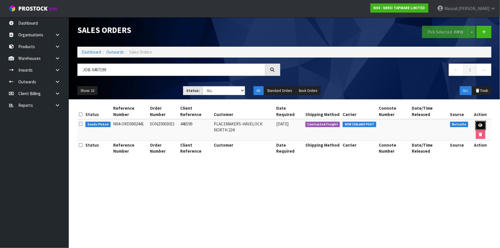
click at [484, 124] on link at bounding box center [481, 125] width 11 height 9
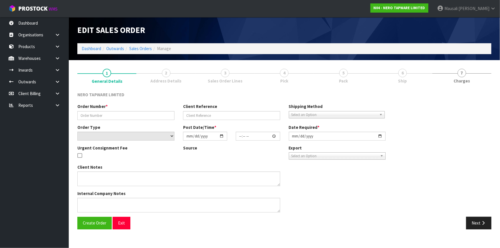
type input "SONZ0003015"
type input "446599"
select select "number:0"
type input "[DATE]"
type input "16:00:06.000"
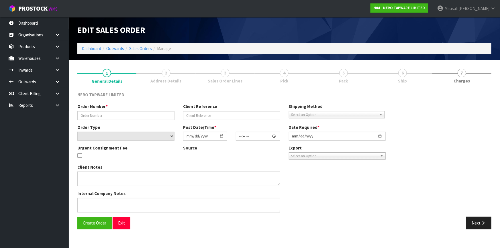
type input "[DATE]"
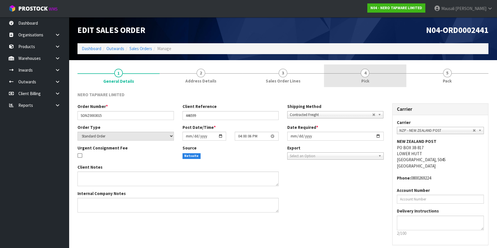
click at [372, 75] on link "4 Pick" at bounding box center [365, 76] width 82 height 23
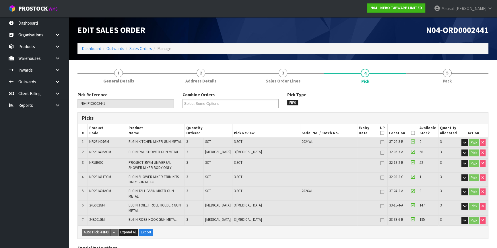
click at [411, 133] on icon at bounding box center [413, 133] width 4 height 0
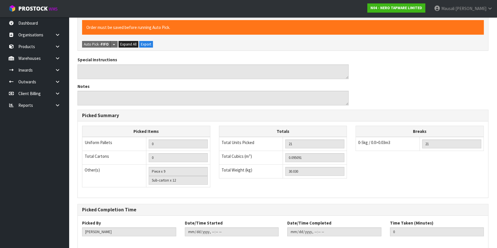
scroll to position [232, 0]
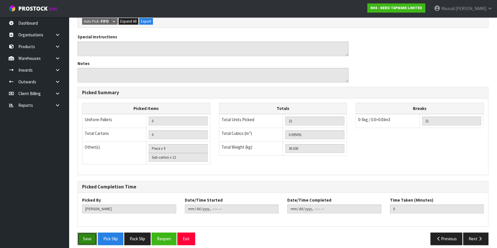
click at [86, 233] on button "Save" at bounding box center [86, 239] width 19 height 12
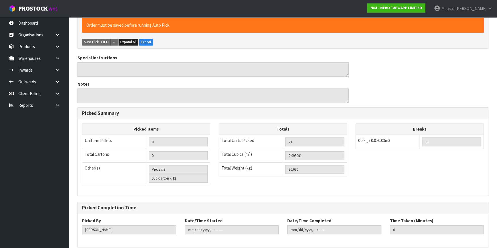
scroll to position [0, 0]
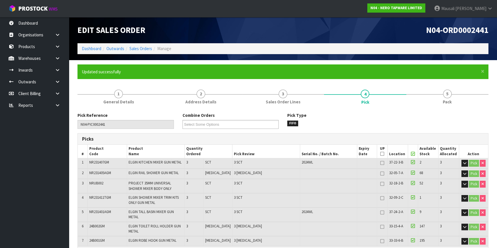
type input "Mausali Tito"
type input "2025-08-12T15:40:30"
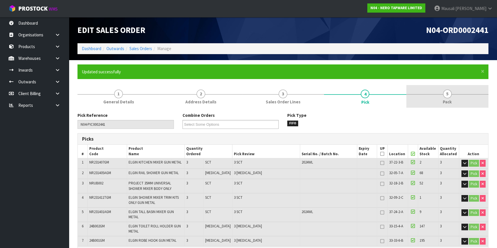
click at [445, 97] on span "5" at bounding box center [447, 94] width 9 height 9
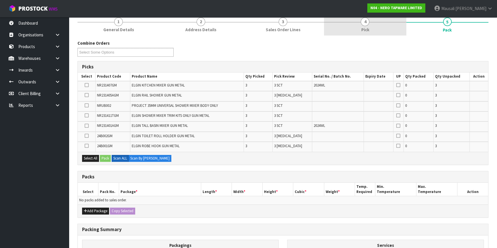
scroll to position [146, 0]
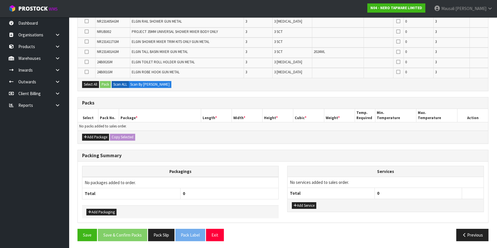
click at [95, 131] on div "Add Package Copy Selected" at bounding box center [283, 137] width 410 height 13
click at [95, 134] on button "Add Package" at bounding box center [95, 137] width 27 height 7
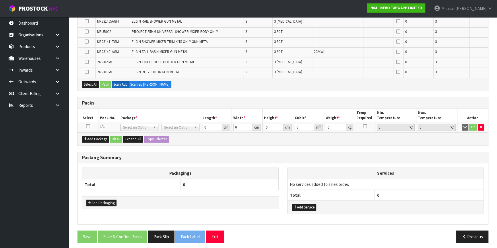
click at [90, 125] on td at bounding box center [88, 127] width 21 height 10
click at [88, 126] on icon at bounding box center [88, 126] width 4 height 0
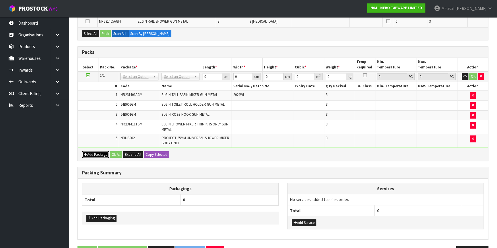
click at [95, 152] on button "Add Package" at bounding box center [95, 154] width 27 height 7
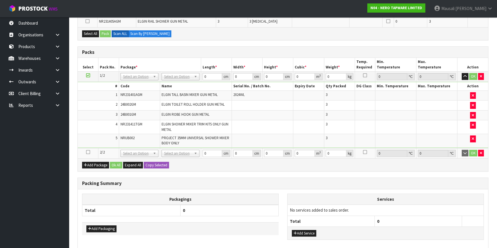
click at [87, 152] on icon at bounding box center [88, 152] width 4 height 0
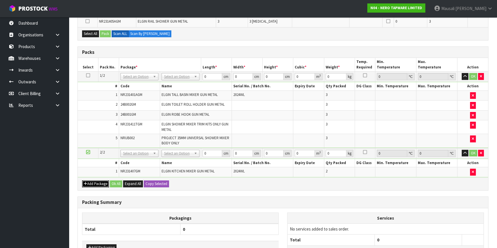
click at [90, 182] on button "Add Package" at bounding box center [95, 184] width 27 height 7
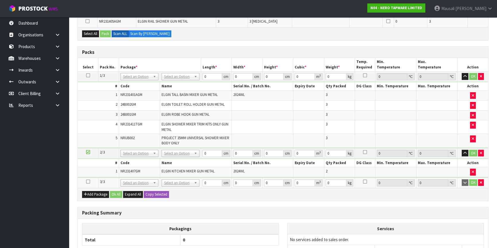
click at [88, 182] on icon at bounding box center [88, 182] width 4 height 0
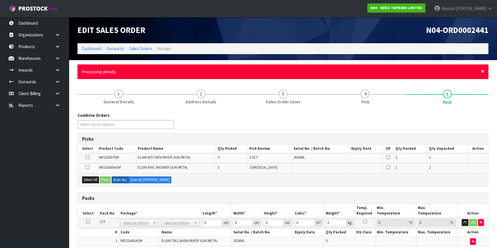
click at [483, 72] on span "×" at bounding box center [482, 71] width 3 height 8
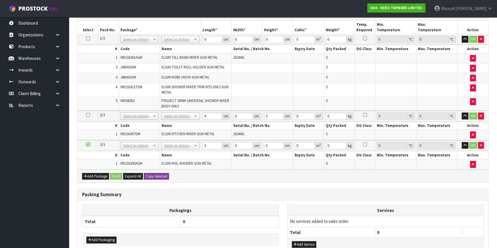
scroll to position [112, 0]
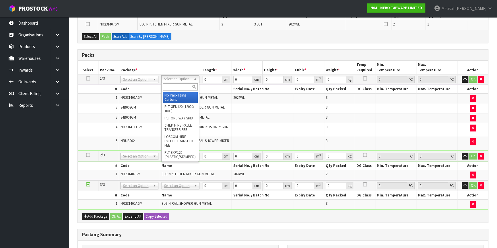
click at [173, 87] on input "text" at bounding box center [180, 86] width 35 height 7
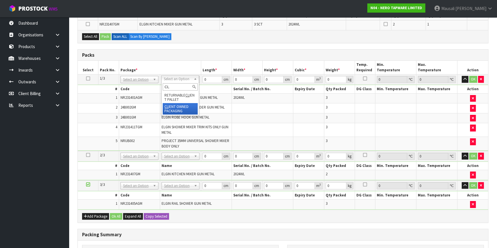
type input "CL"
type input "12.63"
drag, startPoint x: 209, startPoint y: 77, endPoint x: 199, endPoint y: 85, distance: 13.2
click at [201, 85] on tbody "1/3 NONE 007-001 007-002 007-004 007-009 007-013 007-014 007-015 007-017 007-01…" at bounding box center [283, 113] width 410 height 77
type input "1"
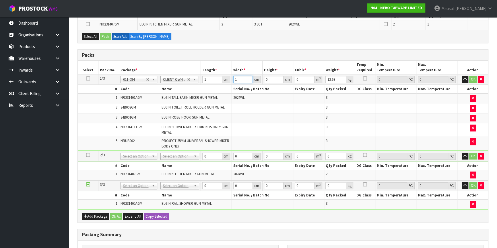
type input "1"
type input "0.000001"
type input "1"
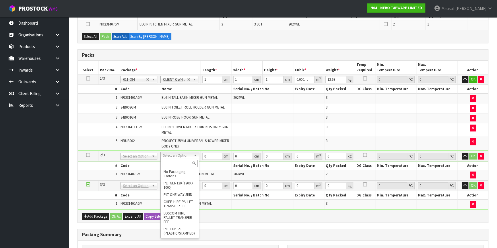
click at [176, 164] on input "text" at bounding box center [180, 163] width 36 height 7
type input "CL"
type input "2"
type input "4.6"
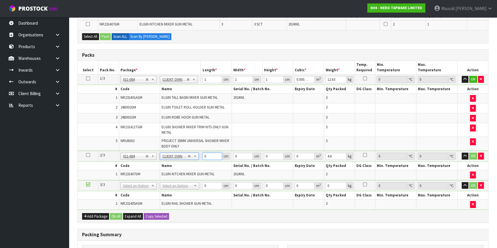
drag, startPoint x: 206, startPoint y: 158, endPoint x: 199, endPoint y: 161, distance: 8.5
click at [199, 161] on tbody "2/3 NONE 007-001 007-002 007-004 007-009 007-013 007-014 007-015 007-017 007-01…" at bounding box center [283, 166] width 410 height 30
type input "1"
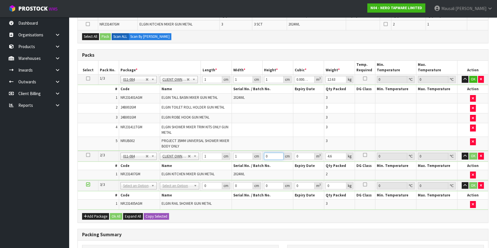
type input "0.000001"
type input "1"
drag, startPoint x: 211, startPoint y: 186, endPoint x: 196, endPoint y: 193, distance: 16.3
click at [198, 192] on tbody "3/3 NONE 007-001 007-002 007-004 007-009 007-013 007-014 007-015 007-017 007-01…" at bounding box center [283, 195] width 410 height 29
type input "1"
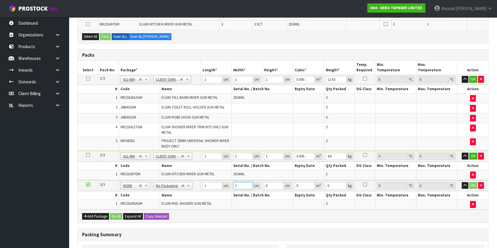
type input "1"
type input "0.000001"
type input "1"
type input "62"
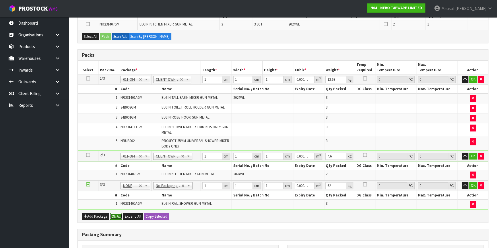
click at [117, 213] on button "Ok All" at bounding box center [116, 216] width 12 height 7
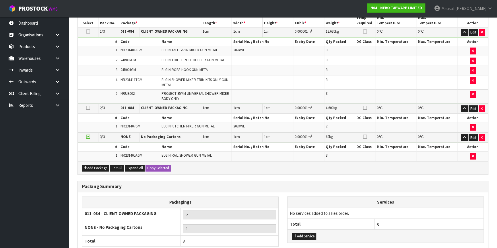
scroll to position [206, 0]
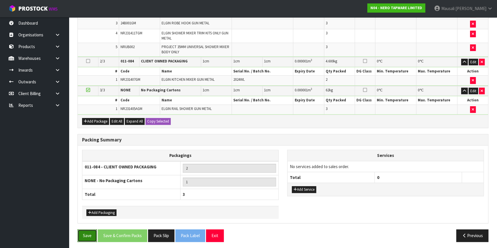
click at [83, 231] on button "Save" at bounding box center [86, 236] width 19 height 12
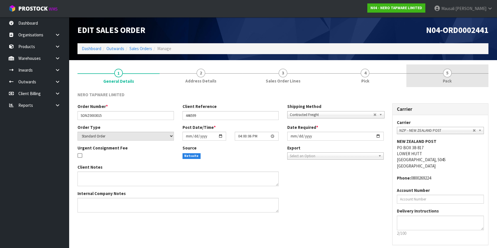
click at [426, 78] on link "5 Pack" at bounding box center [447, 76] width 82 height 23
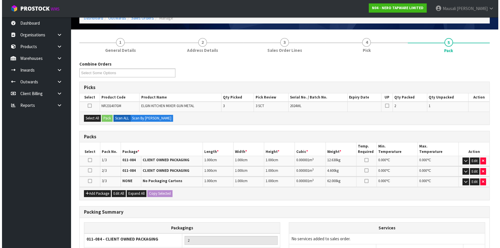
scroll to position [104, 0]
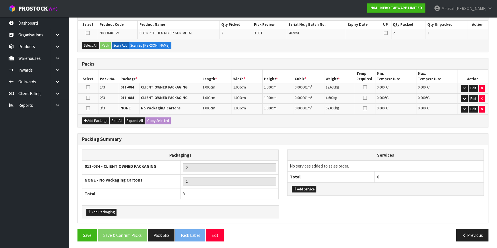
click at [86, 87] on icon at bounding box center [88, 87] width 4 height 0
click at [92, 44] on button "Select All" at bounding box center [90, 45] width 17 height 7
click at [108, 47] on button "Pack" at bounding box center [105, 45] width 11 height 7
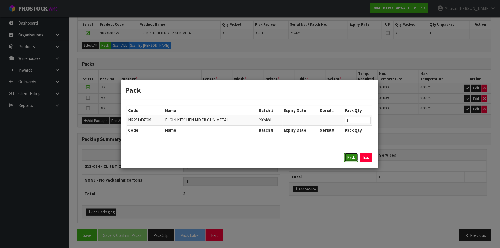
click at [347, 158] on button "Pack" at bounding box center [352, 157] width 14 height 9
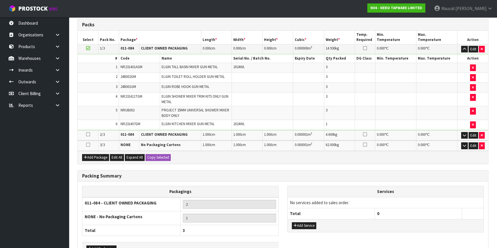
scroll to position [65, 0]
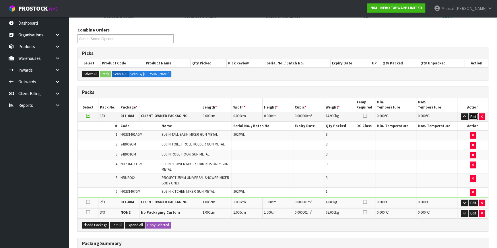
click at [473, 115] on button "Edit" at bounding box center [472, 117] width 9 height 7
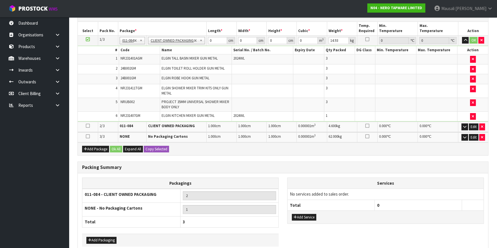
scroll to position [143, 0]
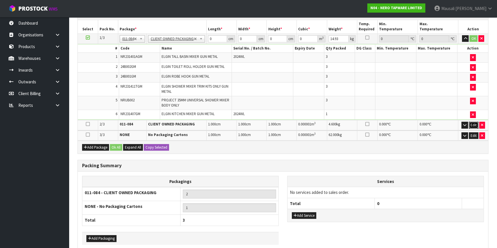
click at [476, 124] on button "Edit" at bounding box center [473, 125] width 9 height 7
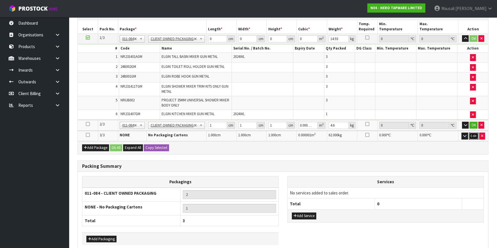
click at [472, 133] on button "Edit" at bounding box center [473, 136] width 9 height 7
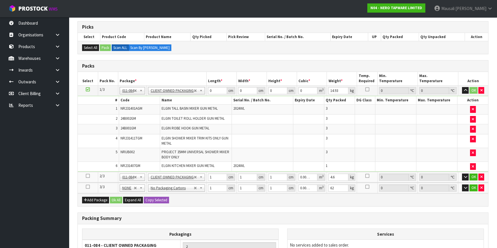
scroll to position [91, 0]
drag, startPoint x: 214, startPoint y: 92, endPoint x: 204, endPoint y: 100, distance: 13.1
click at [202, 99] on tbody "1/3 NONE 007-001 007-002 007-004 007-009 007-013 007-014 007-015 007-017 007-01…" at bounding box center [283, 129] width 410 height 87
type input "74"
click at [243, 90] on input "5" at bounding box center [247, 90] width 19 height 7
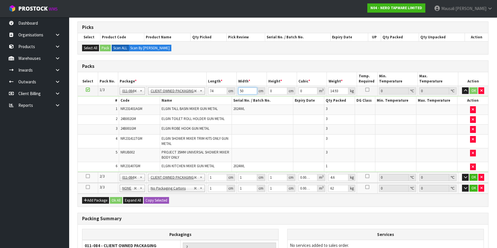
type input "50"
type input "2"
type input "0.0074"
type input "22"
type input "0.0814"
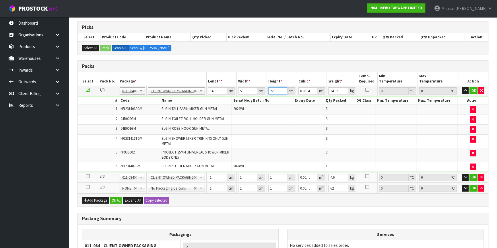
type input "22"
type input "17"
type input "3"
type input "0.000003"
type input "36"
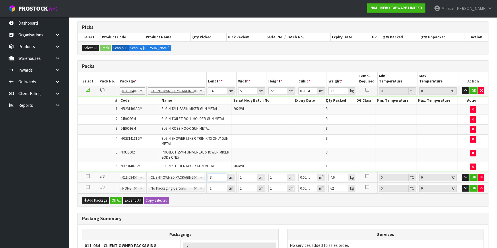
type input "0.000036"
type input "36"
type input "3"
type input "0.000108"
type input "369"
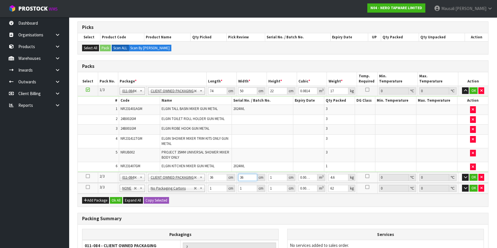
type input "0.013284"
type input "36"
type input "0.001296"
type input "36"
type input "18"
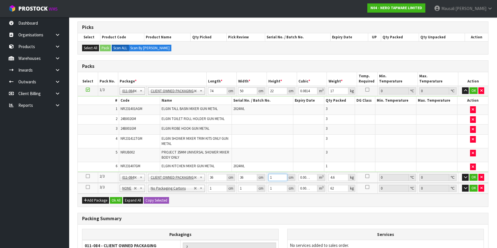
type input "0.023328"
type input "18"
type input "6"
drag, startPoint x: 213, startPoint y: 189, endPoint x: 207, endPoint y: 192, distance: 6.9
click at [207, 192] on div "Packs Select Pack No. Package * Length * Width * Height * Cubic * Weight * Temp…" at bounding box center [282, 133] width 411 height 147
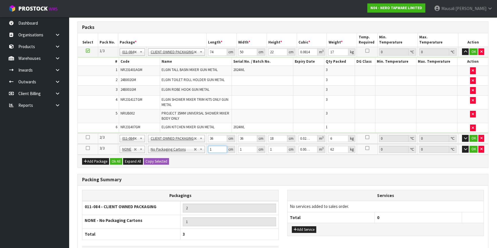
scroll to position [169, 0]
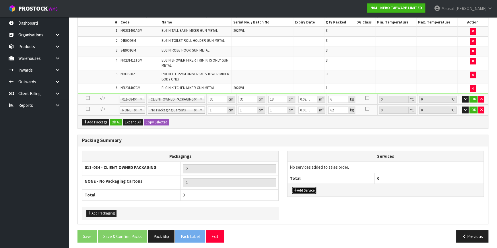
click at [302, 189] on button "Add Service" at bounding box center [304, 190] width 24 height 7
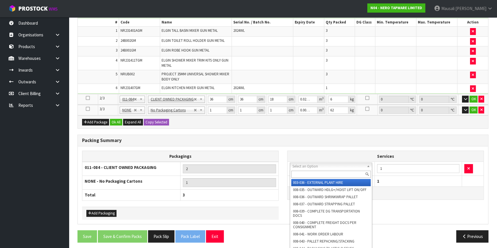
click at [309, 176] on input "text" at bounding box center [330, 174] width 79 height 7
type input "044"
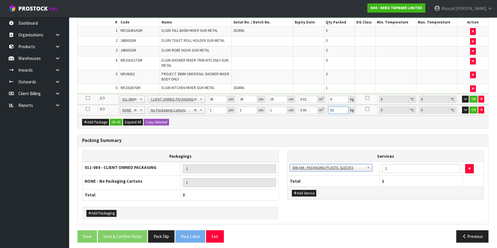
drag, startPoint x: 337, startPoint y: 110, endPoint x: 327, endPoint y: 114, distance: 11.4
click at [327, 114] on div "Packs Select Pack No. Package * Length * Width * Height * Cubic * Weight * Temp…" at bounding box center [282, 55] width 411 height 147
type input "8"
drag, startPoint x: 213, startPoint y: 109, endPoint x: 202, endPoint y: 115, distance: 12.7
click at [202, 115] on div "Packs Select Pack No. Package * Length * Width * Height * Cubic * Weight * Temp…" at bounding box center [282, 55] width 411 height 147
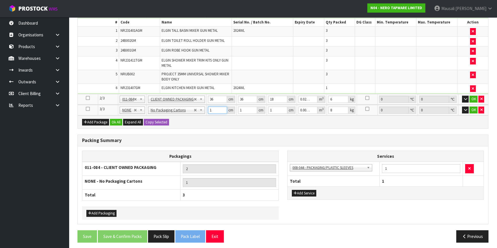
type input "9"
type input "0.000009"
type input "93"
type input "0.000093"
type input "93"
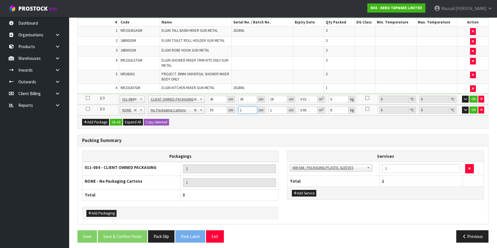
type input "16"
type input "0.001488"
type input "16"
type input "2"
type input "0.002976"
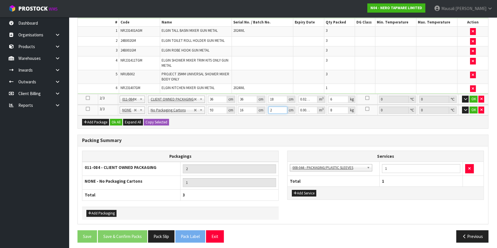
type input "28"
type input "0.041664"
type input "28"
click at [116, 119] on button "Ok All" at bounding box center [116, 122] width 12 height 7
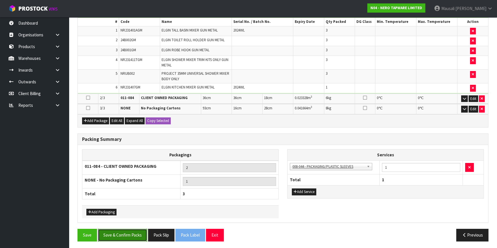
click at [124, 229] on button "Save & Confirm Packs" at bounding box center [122, 235] width 49 height 12
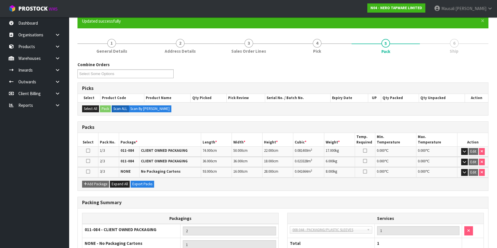
scroll to position [102, 0]
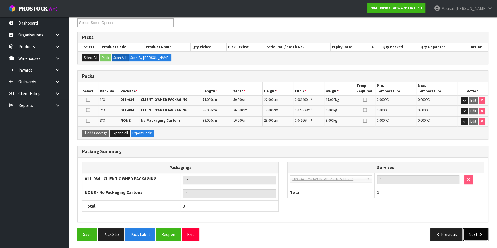
click at [477, 233] on icon "button" at bounding box center [479, 235] width 5 height 4
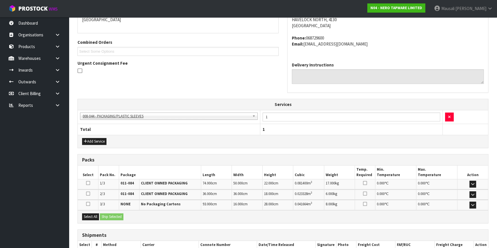
scroll to position [166, 0]
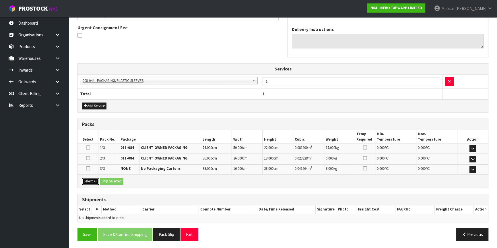
click at [93, 179] on button "Select All" at bounding box center [90, 181] width 17 height 7
click at [106, 178] on button "Ship Selected" at bounding box center [112, 181] width 24 height 7
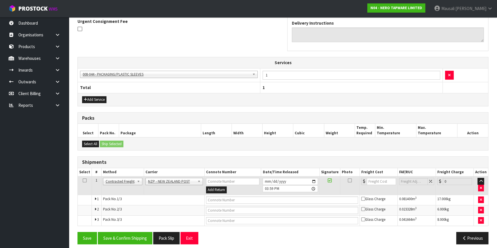
scroll to position [175, 0]
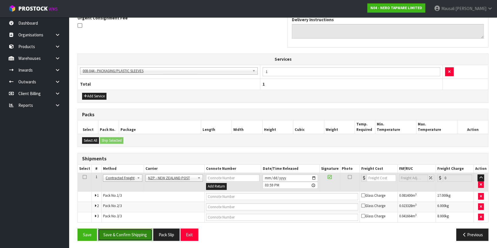
click at [134, 229] on button "Save & Confirm Shipping" at bounding box center [125, 235] width 54 height 12
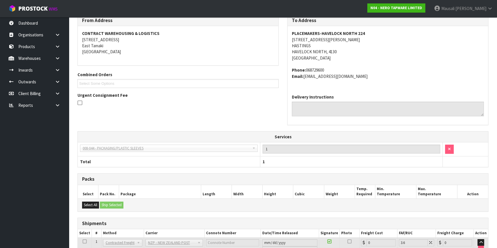
scroll to position [167, 0]
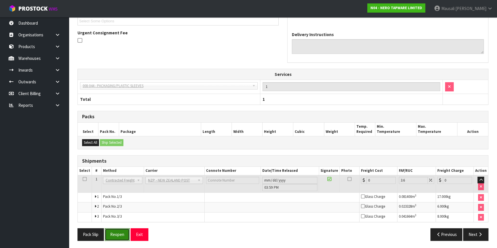
click at [118, 233] on button "Reopen" at bounding box center [117, 235] width 25 height 12
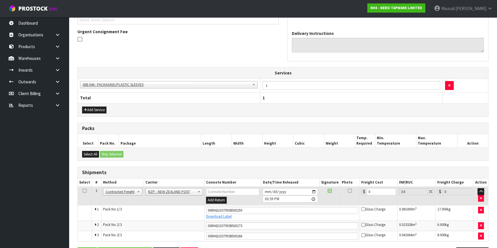
scroll to position [181, 0]
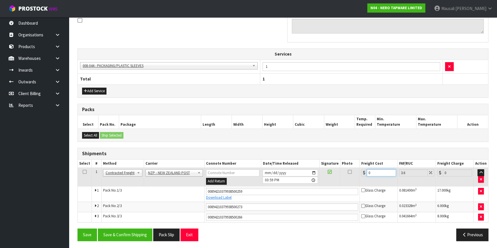
drag, startPoint x: 375, startPoint y: 171, endPoint x: 361, endPoint y: 177, distance: 15.7
click at [362, 179] on td "0" at bounding box center [379, 177] width 38 height 19
type input "3"
type input "3.11"
type input "31"
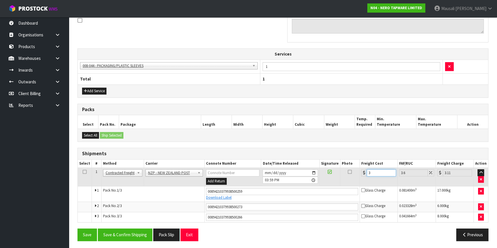
type input "32.12"
type input "31.04"
type input "32.16"
type input "31.04"
click at [135, 233] on button "Save & Confirm Shipping" at bounding box center [125, 235] width 54 height 12
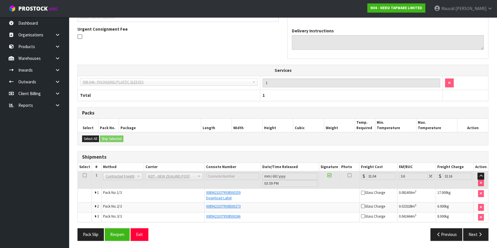
scroll to position [8, 0]
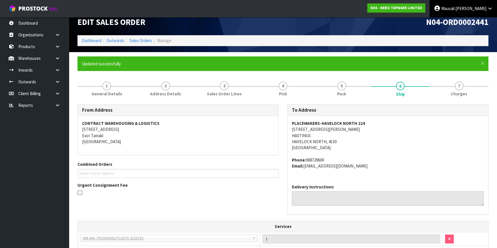
click at [476, 11] on link "[PERSON_NAME]" at bounding box center [462, 8] width 67 height 17
click at [473, 20] on link "Logout" at bounding box center [473, 23] width 45 height 8
